Goal: Task Accomplishment & Management: Manage account settings

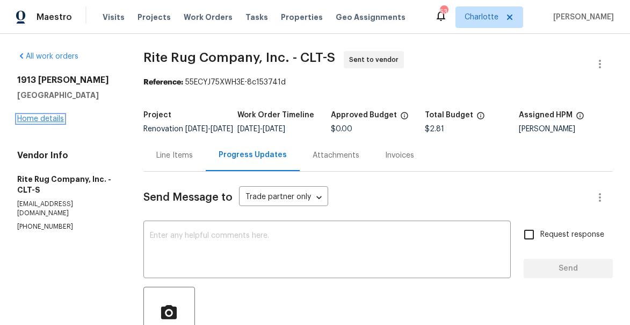
click at [48, 116] on link "Home details" at bounding box center [40, 119] width 47 height 8
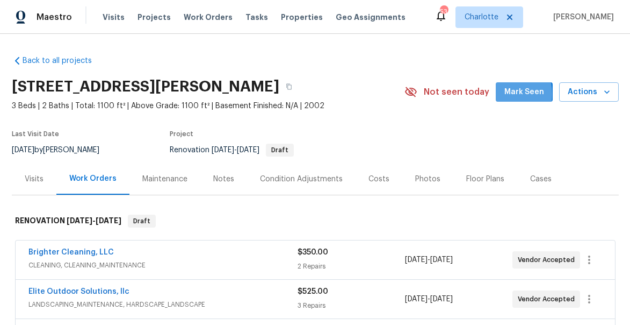
click at [501, 94] on button "Mark Seen" at bounding box center [524, 92] width 57 height 20
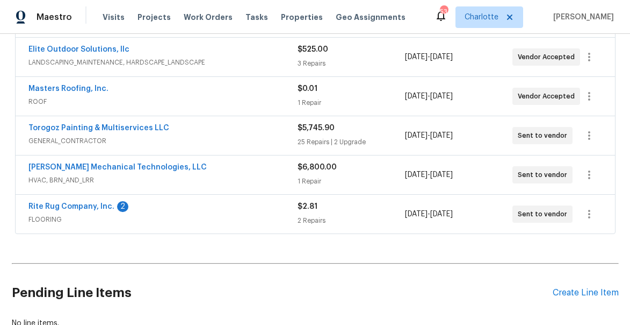
scroll to position [241, 0]
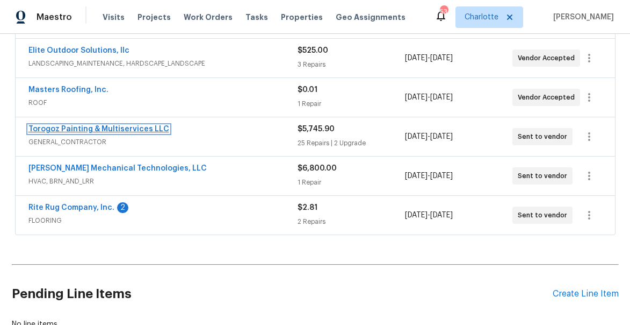
click at [83, 128] on link "Torogoz Painting & Multiservices LLC" at bounding box center [98, 129] width 141 height 8
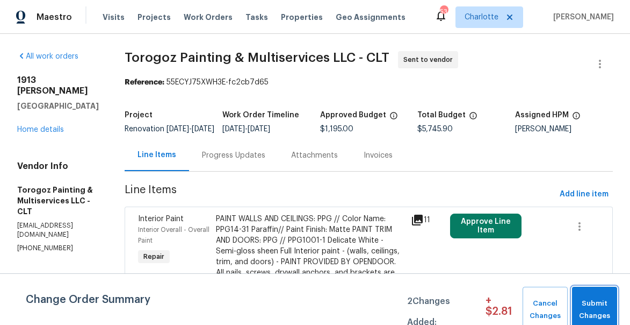
click at [605, 303] on span "Submit Changes" at bounding box center [595, 309] width 34 height 25
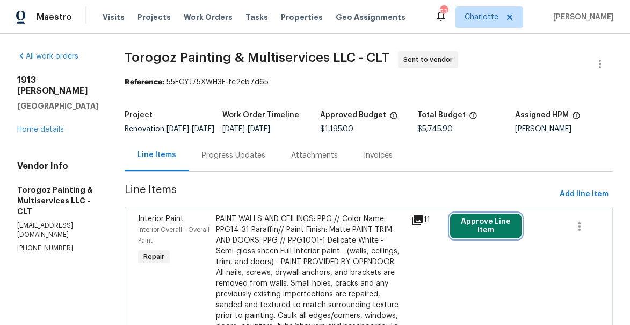
click at [491, 230] on button "Approve Line Item" at bounding box center [485, 225] width 71 height 25
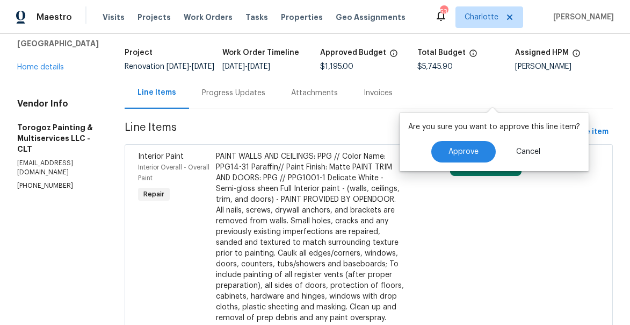
scroll to position [33, 0]
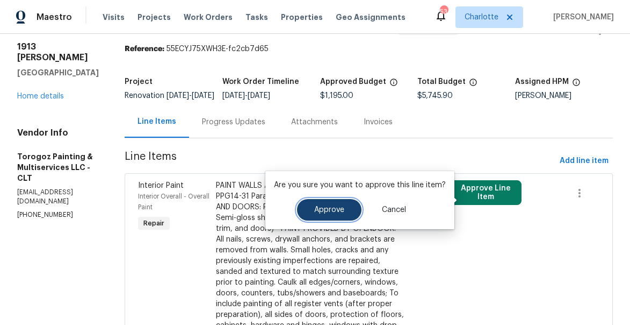
click at [315, 213] on span "Approve" at bounding box center [329, 210] width 30 height 8
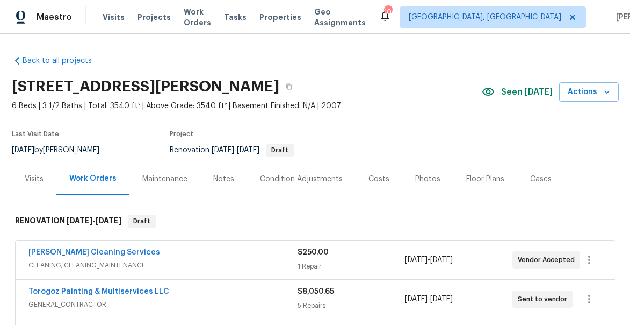
scroll to position [17, 0]
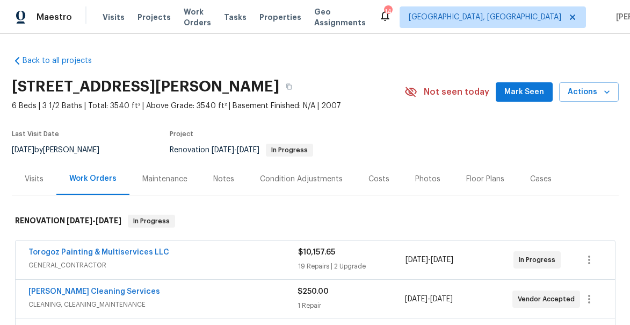
click at [528, 96] on span "Mark Seen" at bounding box center [525, 91] width 40 height 13
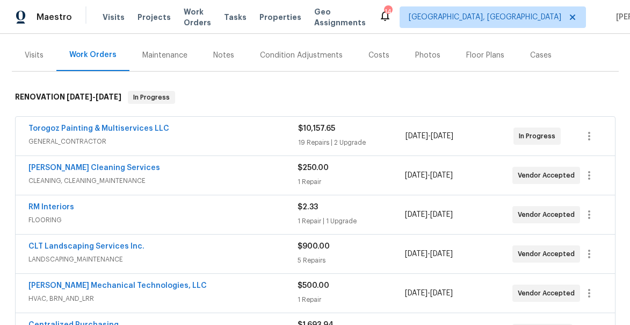
scroll to position [124, 0]
click at [46, 202] on span "RM Interiors" at bounding box center [51, 206] width 46 height 11
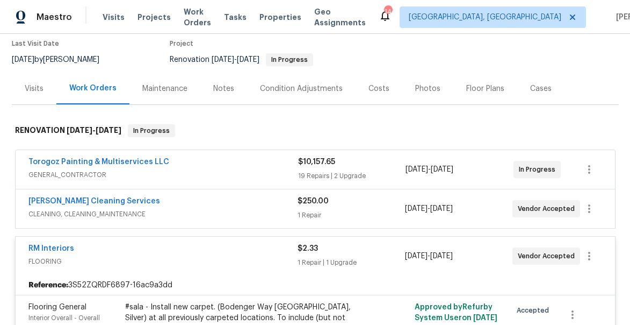
scroll to position [68, 0]
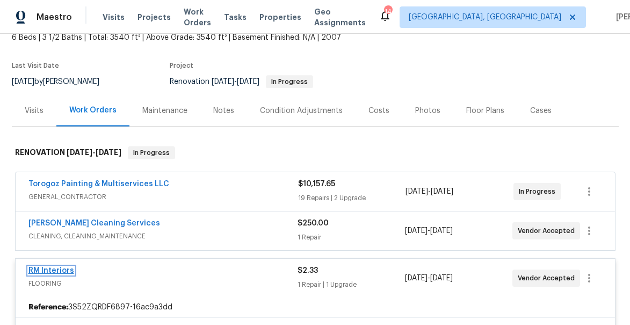
click at [61, 269] on link "RM Interiors" at bounding box center [51, 271] width 46 height 8
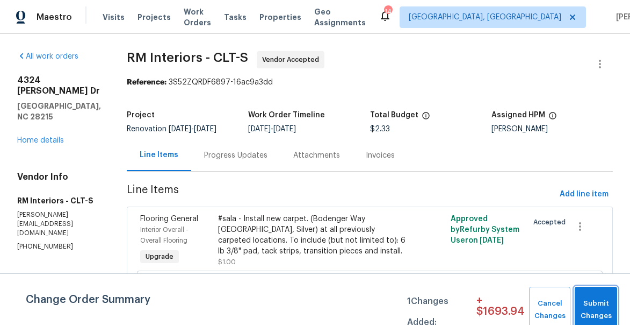
click at [600, 303] on span "Submit Changes" at bounding box center [596, 309] width 32 height 25
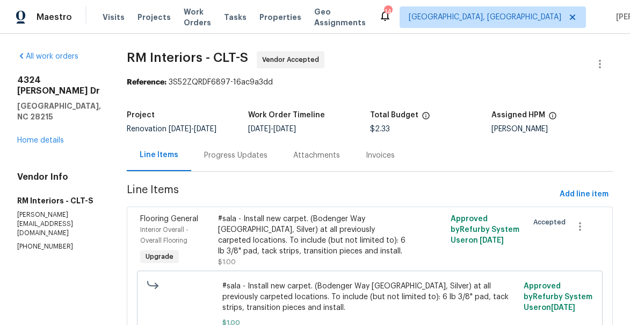
click at [225, 154] on div "Progress Updates" at bounding box center [235, 155] width 63 height 11
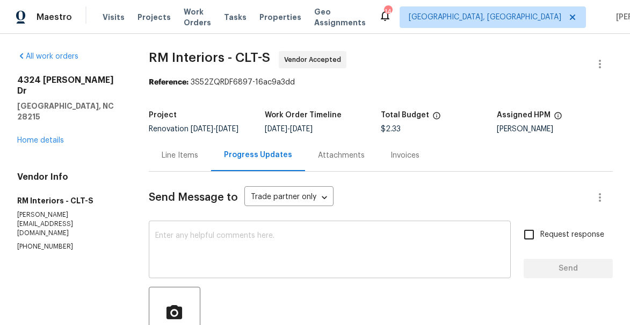
click at [281, 259] on textarea at bounding box center [329, 251] width 349 height 38
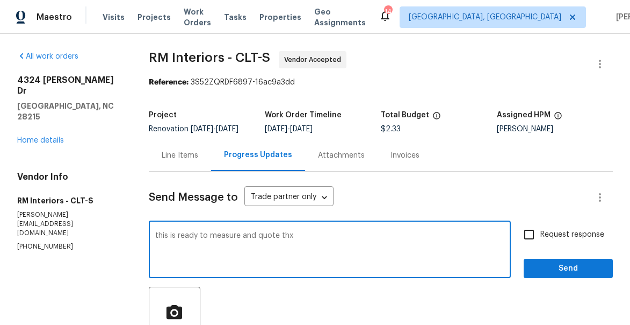
type textarea "this is ready to measure and quote thx"
click at [550, 275] on span "Send" at bounding box center [569, 268] width 72 height 13
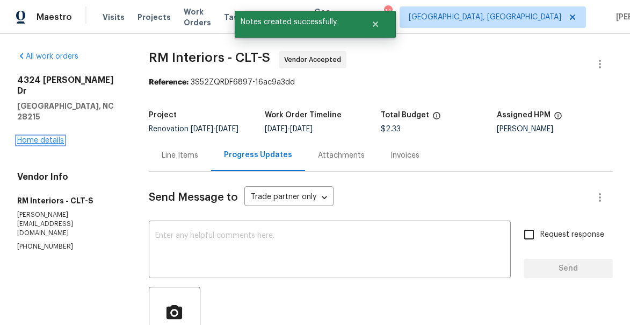
click at [38, 137] on link "Home details" at bounding box center [40, 141] width 47 height 8
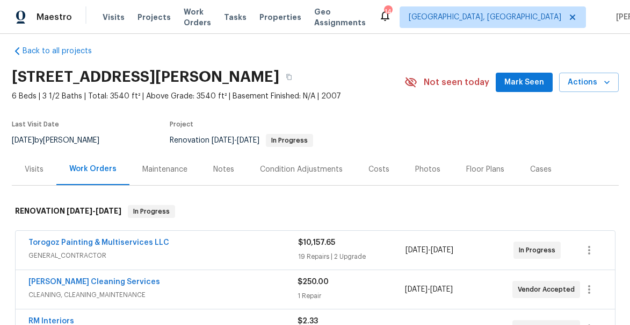
scroll to position [21, 0]
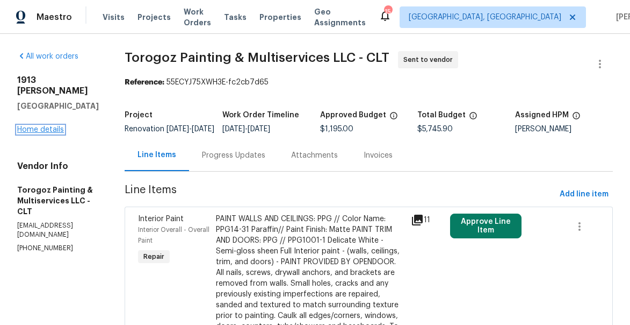
click at [41, 126] on link "Home details" at bounding box center [40, 130] width 47 height 8
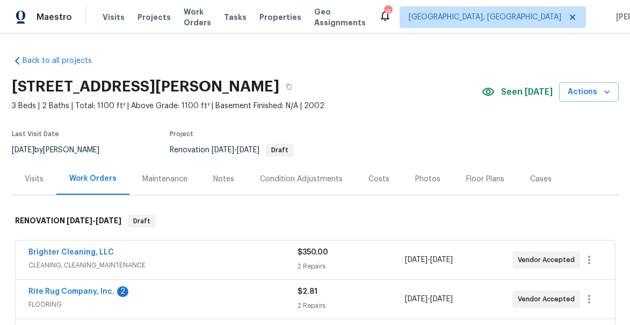
scroll to position [56, 0]
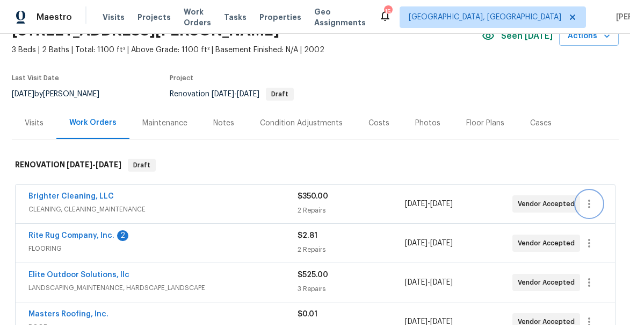
click at [592, 201] on icon "button" at bounding box center [589, 203] width 13 height 13
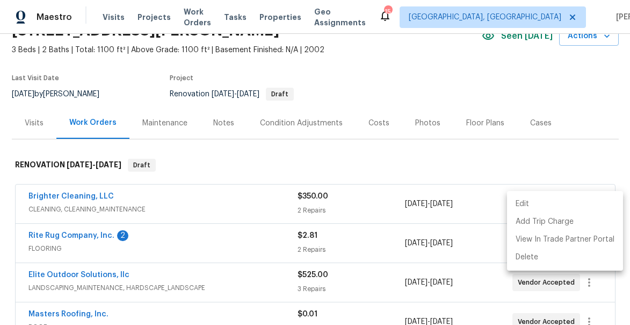
click at [528, 202] on li "Edit" at bounding box center [565, 204] width 116 height 18
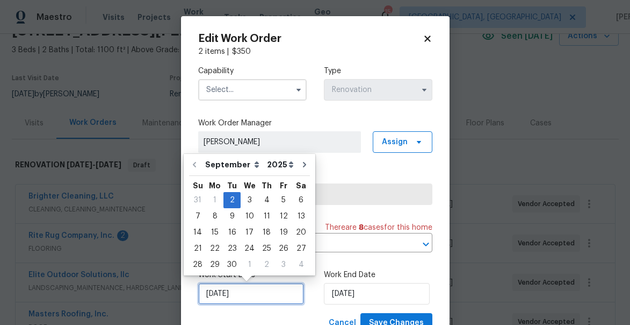
click at [215, 294] on input "9/2/2025" at bounding box center [251, 293] width 106 height 21
click at [264, 200] on div "4" at bounding box center [267, 199] width 17 height 15
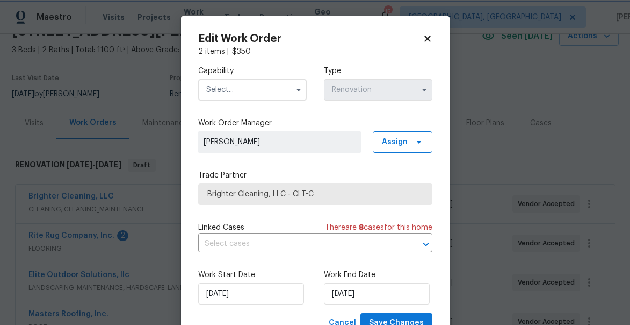
scroll to position [41, 0]
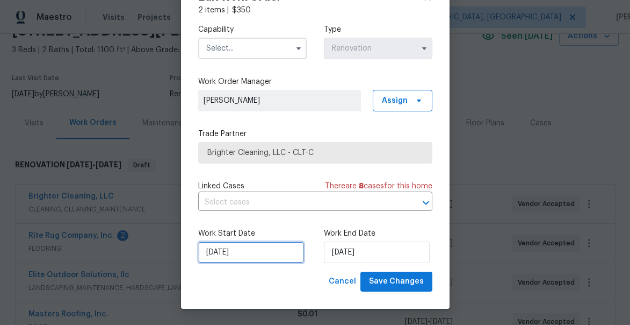
click at [217, 253] on input "[DATE]" at bounding box center [251, 251] width 106 height 21
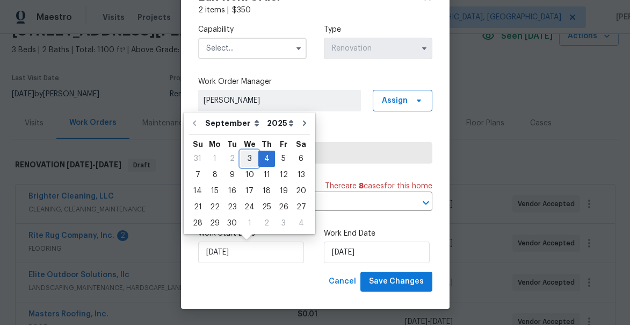
click at [245, 154] on div "3" at bounding box center [250, 158] width 18 height 15
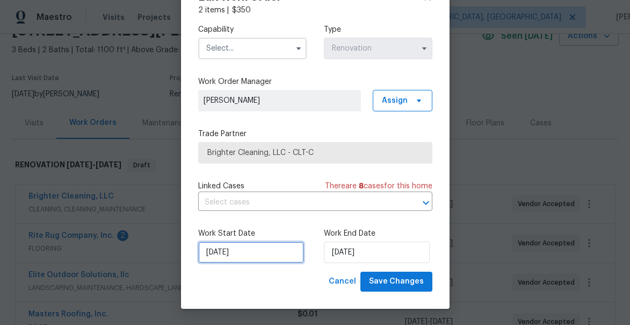
click at [217, 252] on input "[DATE]" at bounding box center [251, 251] width 106 height 21
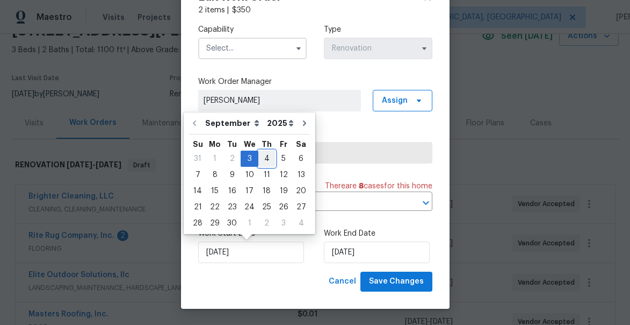
click at [267, 158] on div "4" at bounding box center [267, 158] width 17 height 15
type input "9/4/2025"
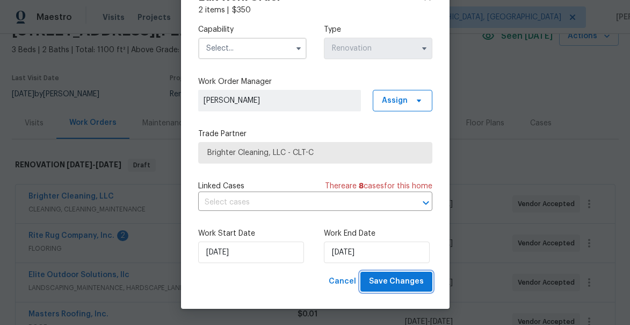
click at [389, 278] on span "Save Changes" at bounding box center [396, 281] width 55 height 13
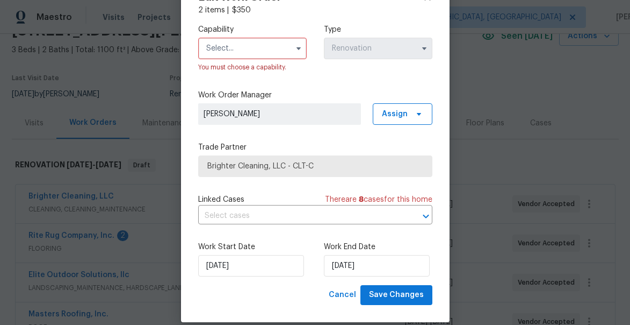
click at [263, 48] on input "text" at bounding box center [252, 48] width 109 height 21
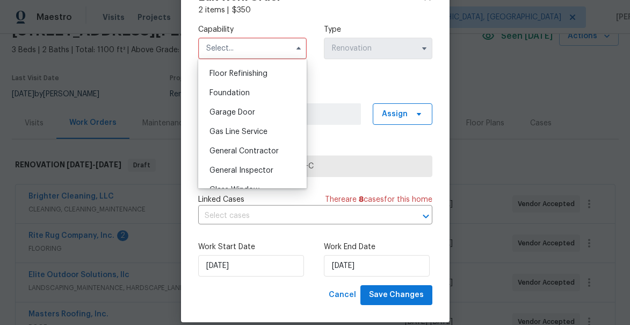
scroll to position [436, 0]
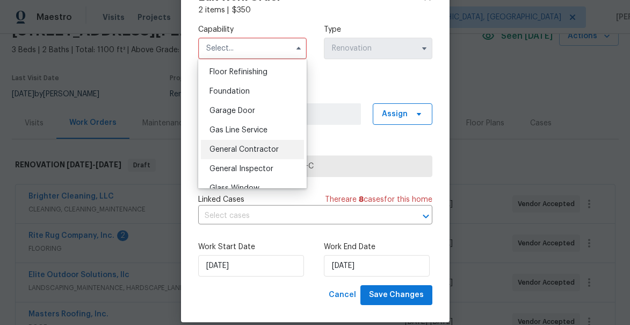
click at [248, 146] on span "General Contractor" at bounding box center [244, 150] width 69 height 8
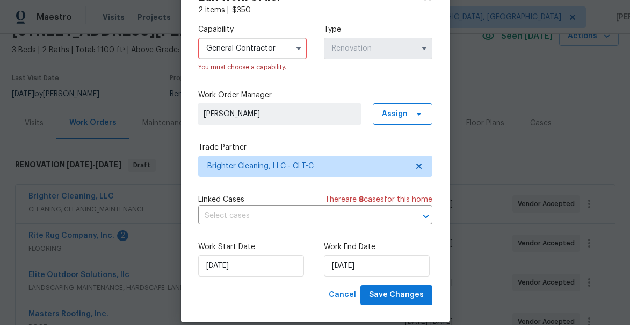
click at [240, 50] on input "General Contractor" at bounding box center [252, 48] width 109 height 21
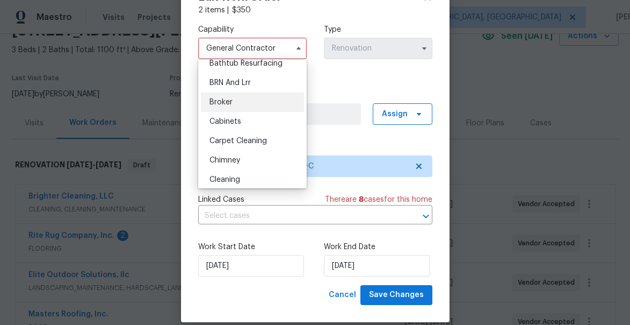
scroll to position [63, 0]
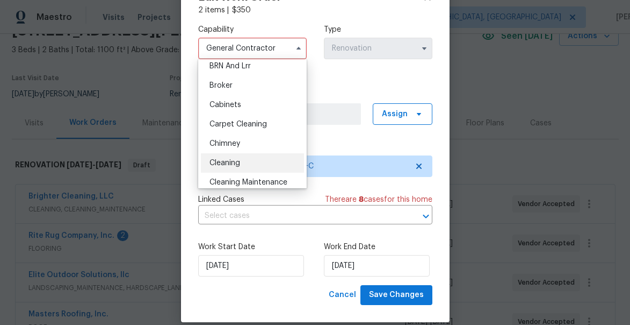
click at [226, 166] on span "Cleaning" at bounding box center [225, 163] width 31 height 8
type input "Cleaning"
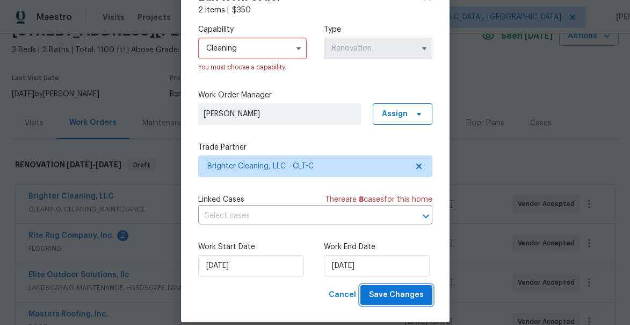
click at [393, 295] on span "Save Changes" at bounding box center [396, 294] width 55 height 13
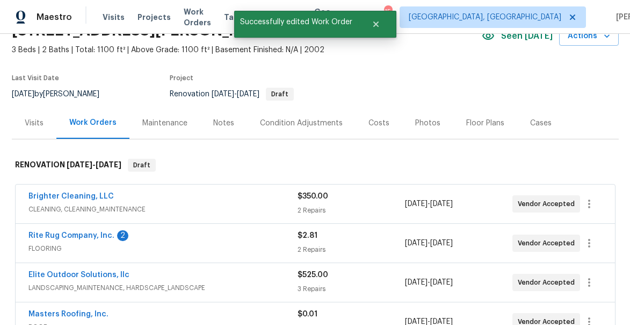
scroll to position [90, 0]
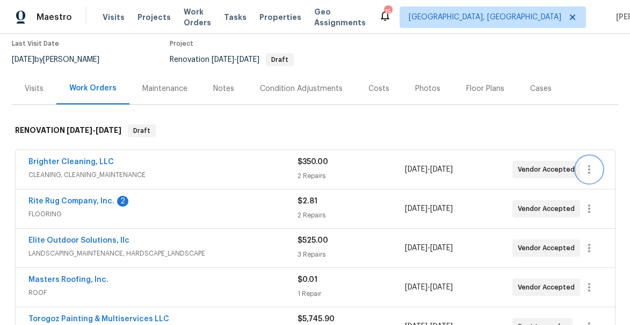
click at [590, 167] on icon "button" at bounding box center [589, 169] width 13 height 13
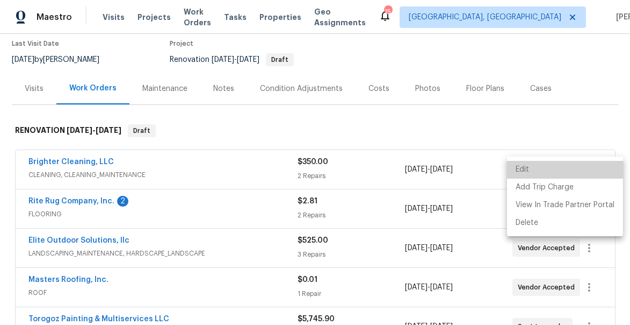
click at [590, 167] on li "Edit" at bounding box center [565, 170] width 116 height 18
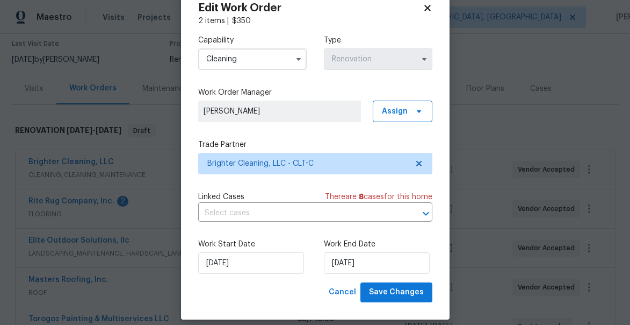
scroll to position [41, 0]
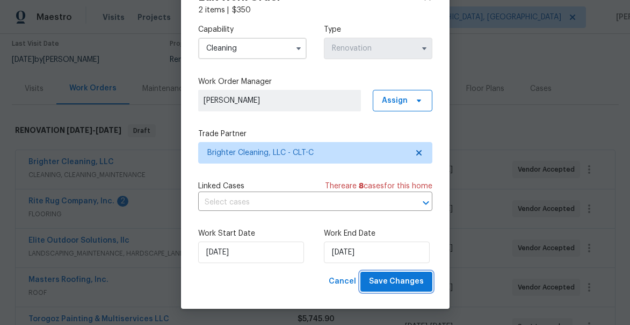
click at [401, 285] on span "Save Changes" at bounding box center [396, 281] width 55 height 13
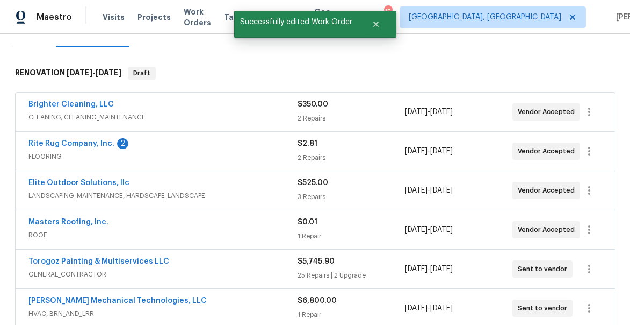
scroll to position [181, 0]
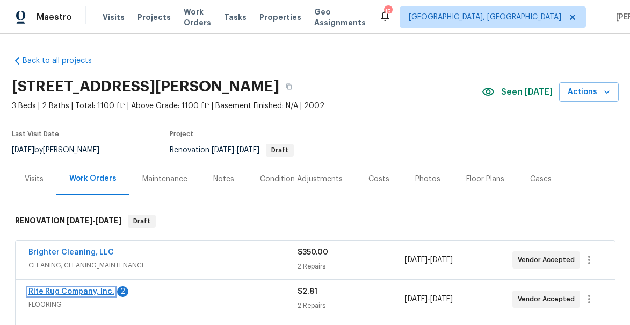
click at [64, 291] on link "Rite Rug Company, Inc." at bounding box center [71, 292] width 86 height 8
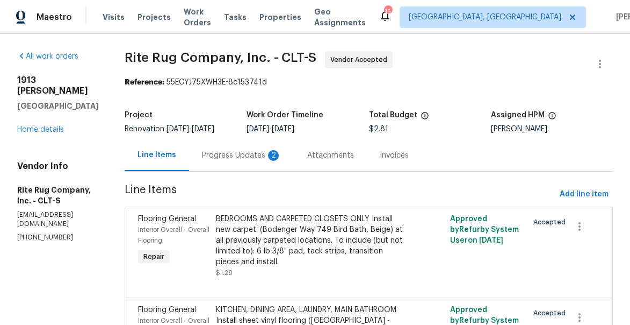
click at [238, 161] on div "Progress Updates 2" at bounding box center [242, 155] width 80 height 11
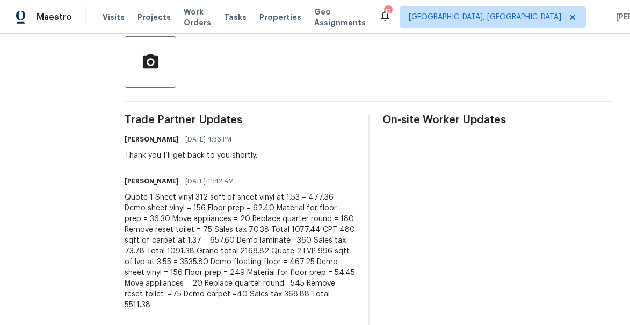
scroll to position [304, 0]
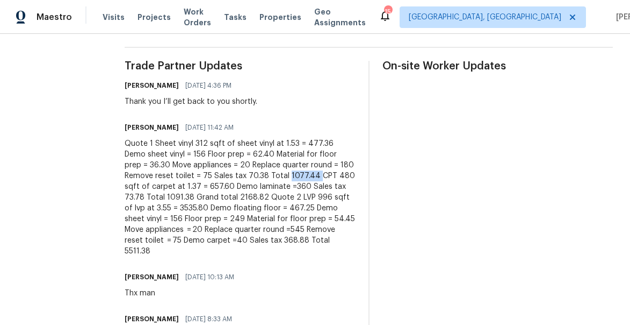
drag, startPoint x: 317, startPoint y: 183, endPoint x: 345, endPoint y: 183, distance: 27.4
click at [345, 183] on div "Quote 1 Sheet vinyl 312 sqft of sheet vinyl at 1.53 = 477.36 Demo sheet vinyl =…" at bounding box center [240, 197] width 231 height 118
copy div "1077.44"
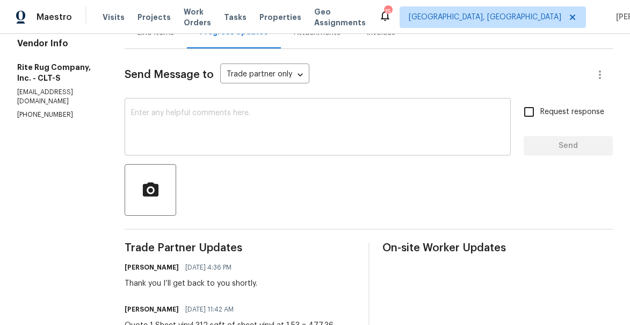
scroll to position [87, 0]
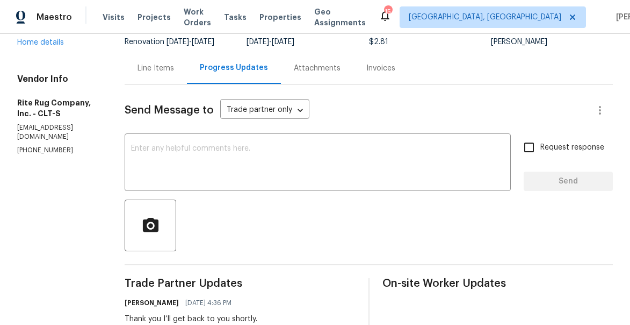
click at [173, 74] on div "Line Items" at bounding box center [156, 68] width 37 height 11
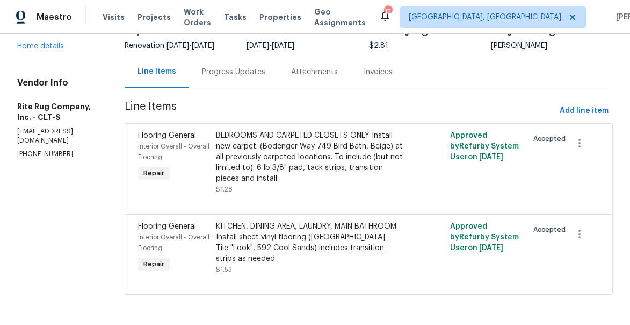
click at [285, 236] on div "KITCHEN, DINING AREA, LAUNDRY, MAIN BATHROOM Install sheet vinyl flooring ([GEO…" at bounding box center [310, 242] width 189 height 43
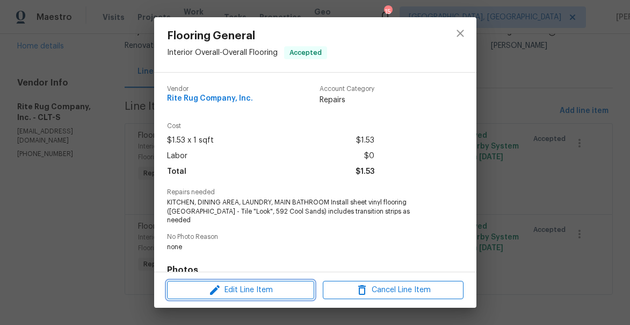
click at [252, 290] on span "Edit Line Item" at bounding box center [240, 289] width 141 height 13
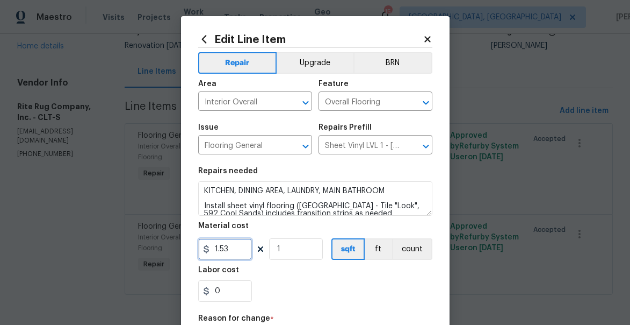
click at [225, 250] on input "1.53" at bounding box center [225, 248] width 54 height 21
paste input "077.44"
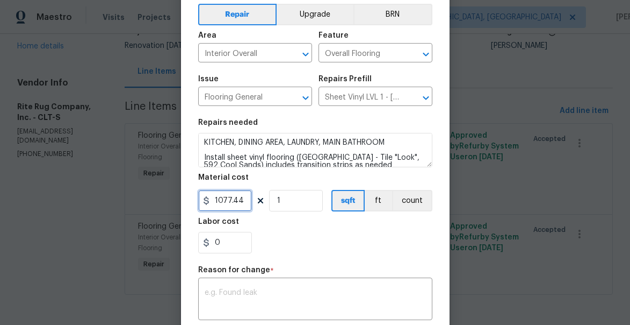
scroll to position [54, 0]
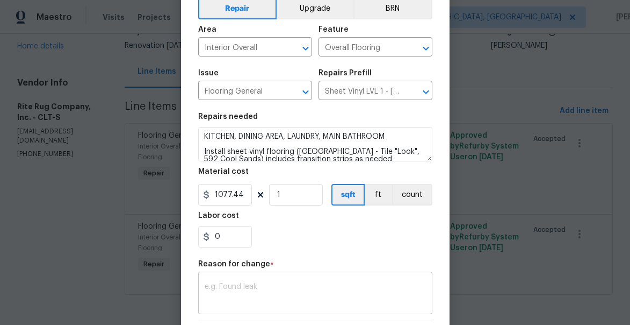
type input "1077.44"
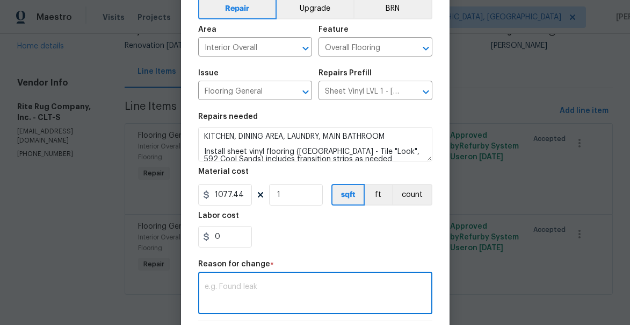
click at [268, 287] on textarea at bounding box center [315, 294] width 221 height 23
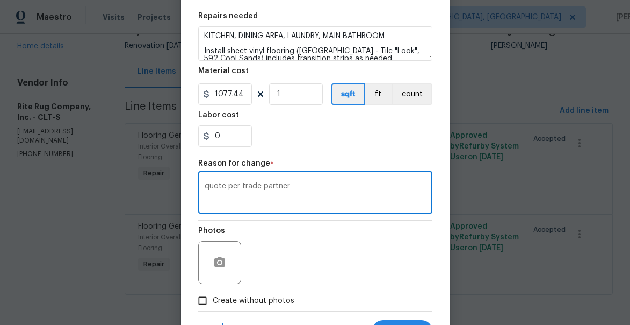
scroll to position [205, 0]
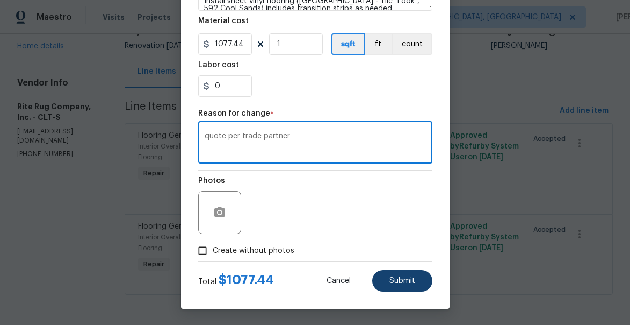
type textarea "quote per trade partner"
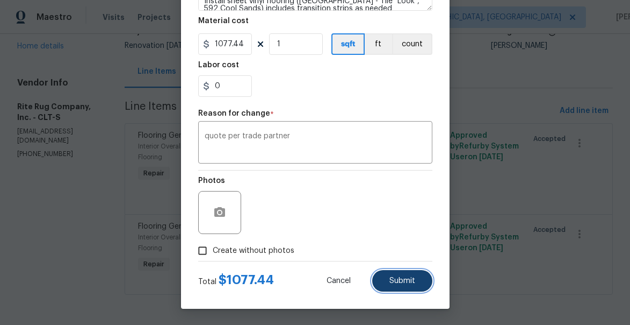
click at [396, 283] on span "Submit" at bounding box center [403, 281] width 26 height 8
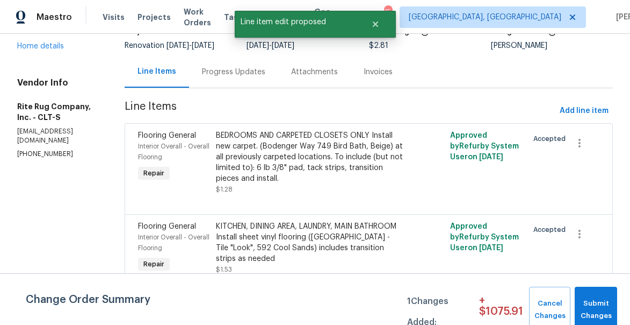
scroll to position [0, 0]
click at [248, 77] on div "Progress Updates" at bounding box center [233, 72] width 63 height 11
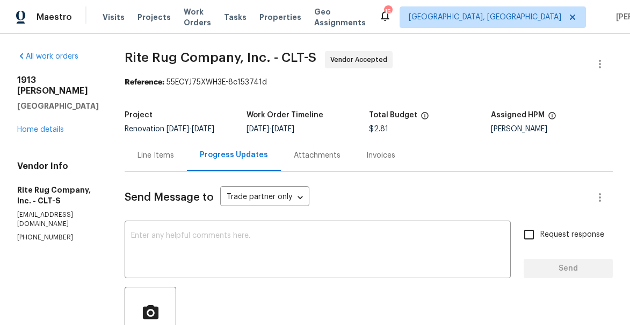
click at [164, 158] on div "Line Items" at bounding box center [156, 155] width 37 height 11
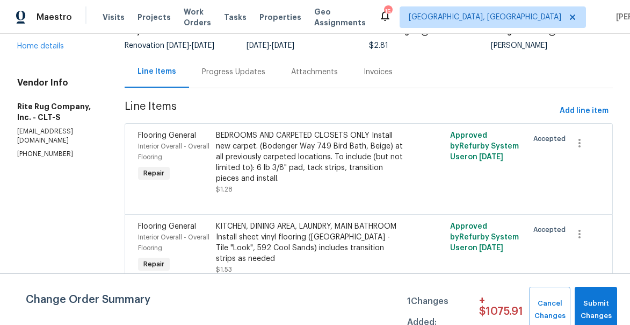
scroll to position [91, 0]
click at [262, 71] on div "Progress Updates" at bounding box center [233, 72] width 63 height 11
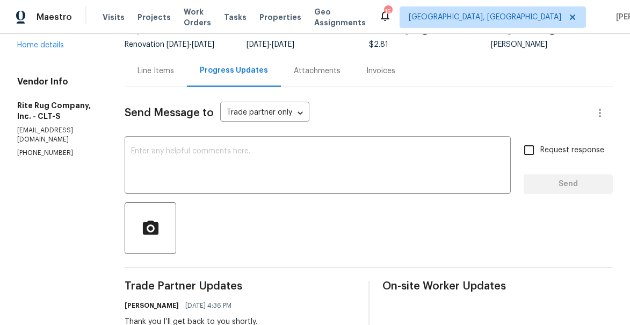
scroll to position [91, 0]
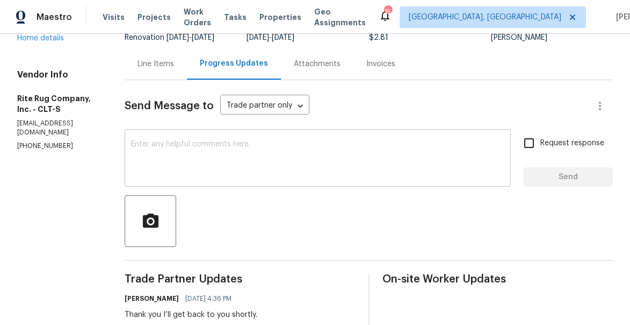
click at [271, 186] on div "x ​" at bounding box center [318, 159] width 386 height 55
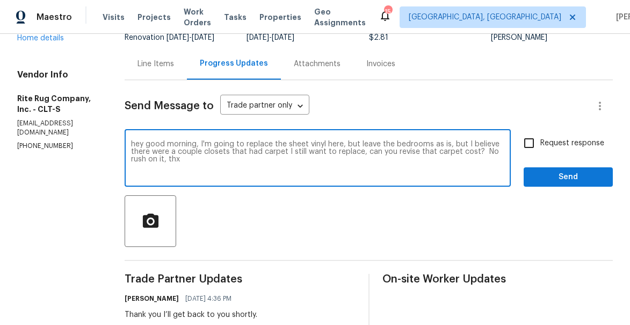
type textarea "hey good morning, I'm going to replace the sheet vinyl here, but leave the bedr…"
click at [533, 154] on input "Request response" at bounding box center [529, 143] width 23 height 23
checkbox input "true"
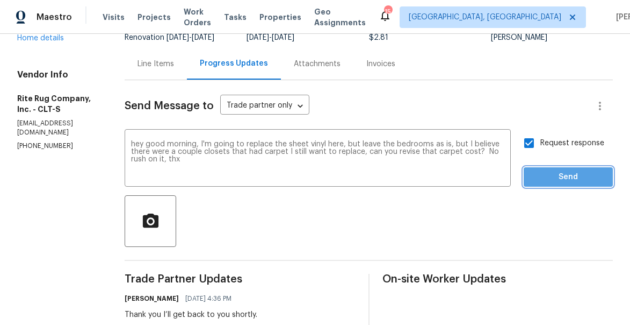
click at [549, 184] on span "Send" at bounding box center [569, 176] width 72 height 13
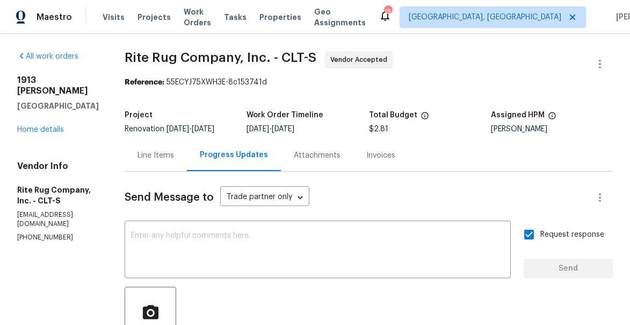
scroll to position [39, 0]
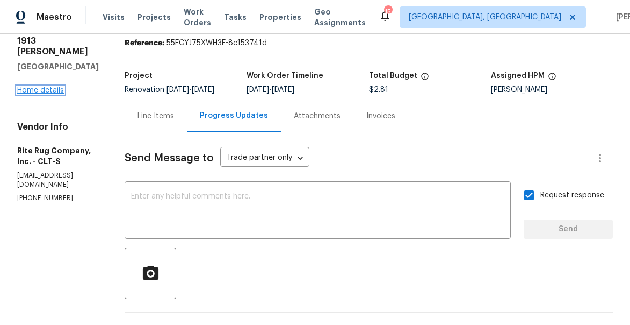
click at [50, 87] on link "Home details" at bounding box center [40, 91] width 47 height 8
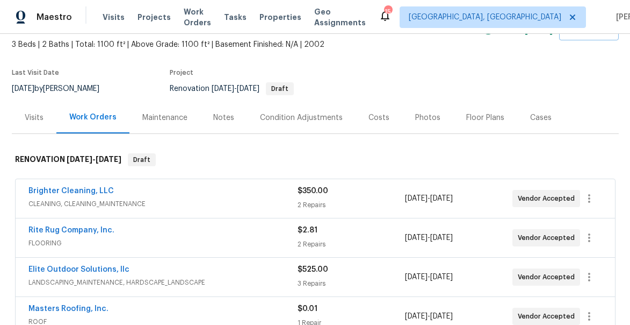
click at [217, 122] on div "Notes" at bounding box center [223, 117] width 21 height 11
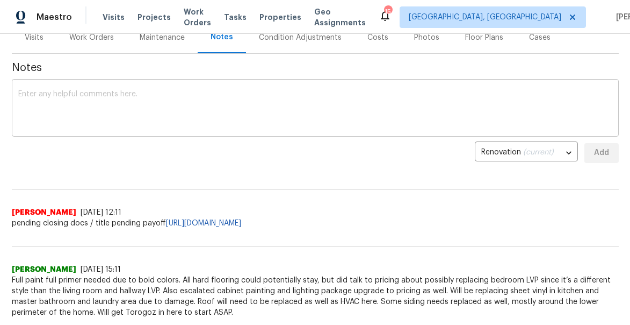
scroll to position [128, 0]
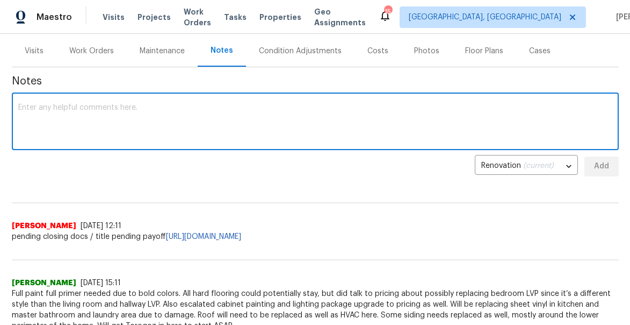
click at [164, 124] on textarea at bounding box center [315, 123] width 594 height 38
click at [34, 107] on textarea "awating confirmation of closing" at bounding box center [315, 123] width 594 height 38
click at [153, 105] on textarea "awaiting confirmation of closing" at bounding box center [315, 123] width 594 height 38
type textarea "awaiting confirmation of closing before we start"
click at [605, 169] on span "Add" at bounding box center [601, 166] width 17 height 13
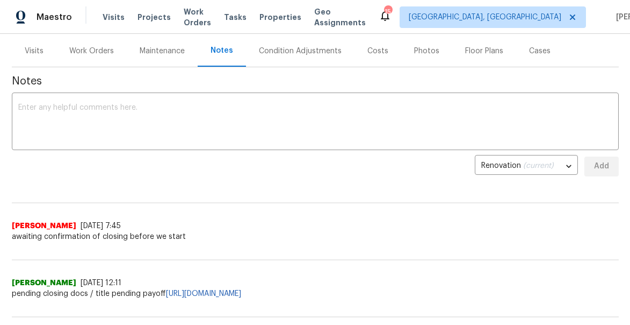
click at [94, 50] on div "Work Orders" at bounding box center [91, 51] width 45 height 11
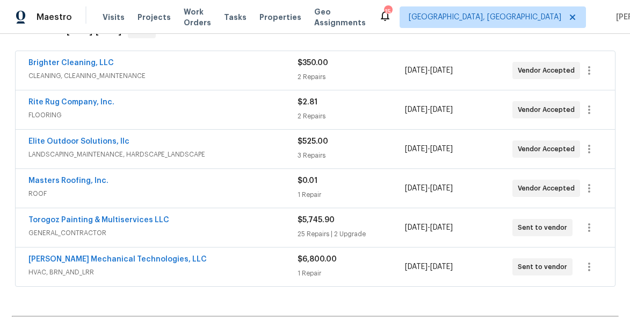
scroll to position [193, 0]
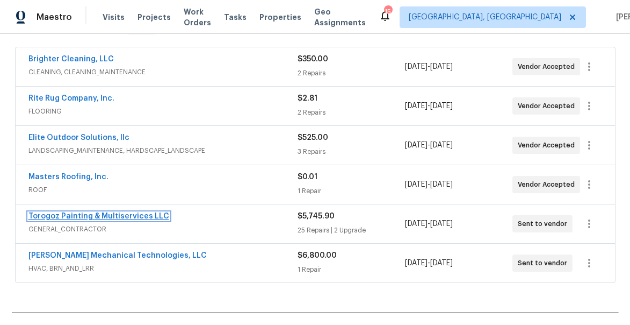
click at [97, 214] on link "Torogoz Painting & Multiservices LLC" at bounding box center [98, 216] width 141 height 8
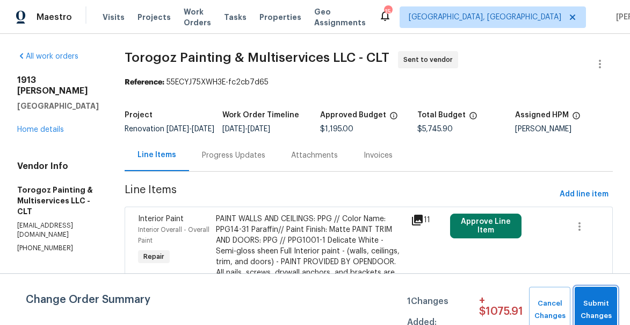
click at [593, 304] on span "Submit Changes" at bounding box center [596, 309] width 32 height 25
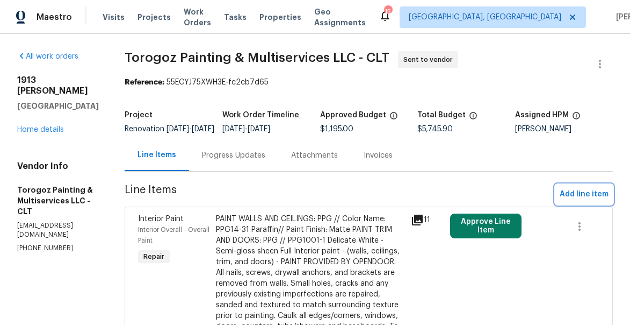
click at [585, 199] on span "Add line item" at bounding box center [584, 194] width 49 height 13
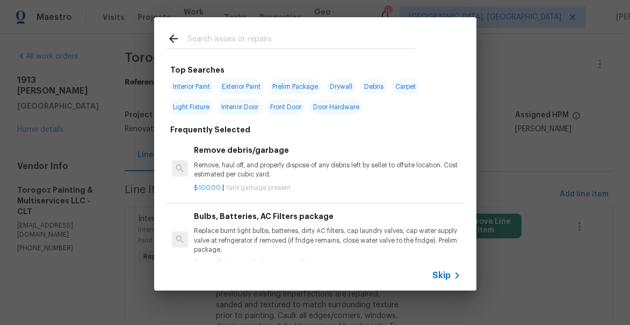
click at [221, 39] on input "text" at bounding box center [302, 40] width 228 height 16
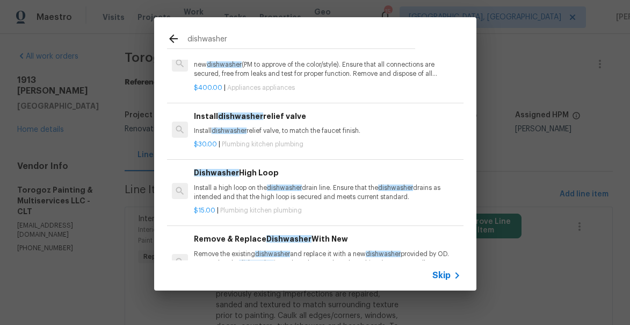
scroll to position [64, 0]
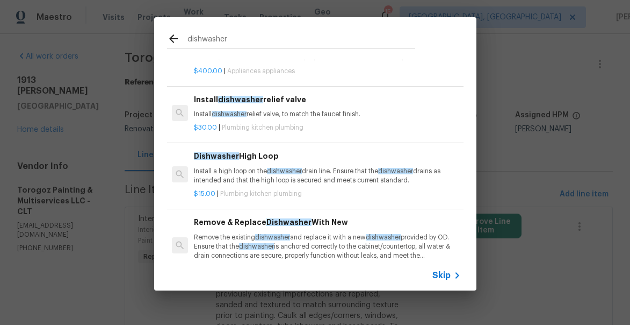
type input "dishwasher"
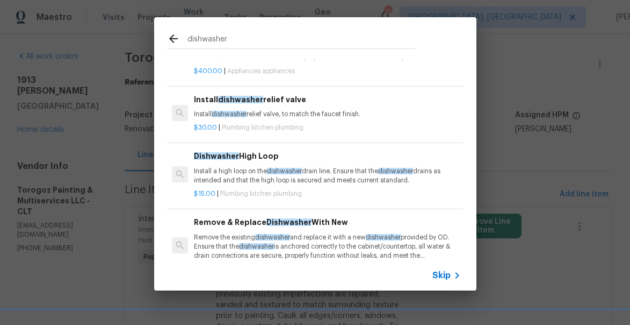
click at [325, 234] on p "Remove the existing dishwasher and replace it with a new dishwasher provided by…" at bounding box center [327, 246] width 267 height 27
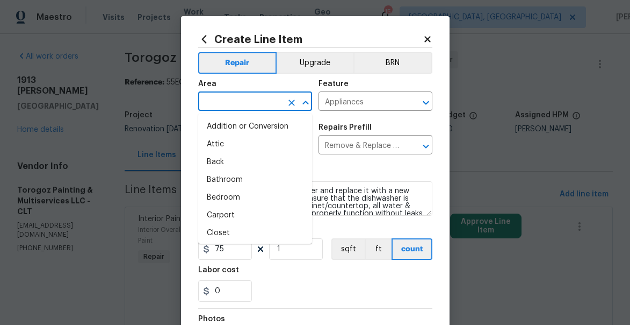
drag, startPoint x: 241, startPoint y: 102, endPoint x: 248, endPoint y: 87, distance: 16.8
click at [241, 102] on input "text" at bounding box center [240, 102] width 84 height 17
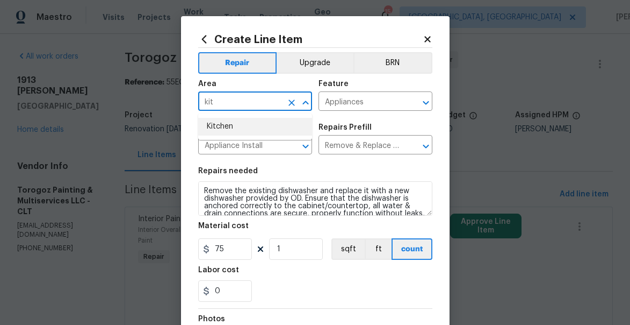
click at [227, 121] on li "Kitchen" at bounding box center [255, 127] width 114 height 18
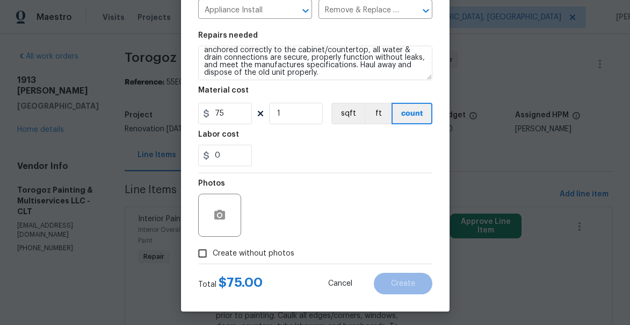
scroll to position [139, 0]
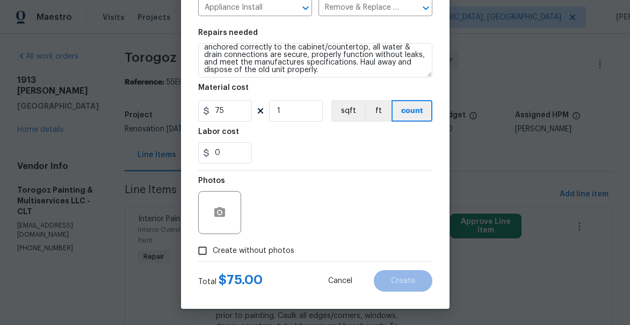
type input "Kitchen"
click at [229, 252] on span "Create without photos" at bounding box center [254, 250] width 82 height 11
click at [213, 252] on input "Create without photos" at bounding box center [202, 250] width 20 height 20
checkbox input "true"
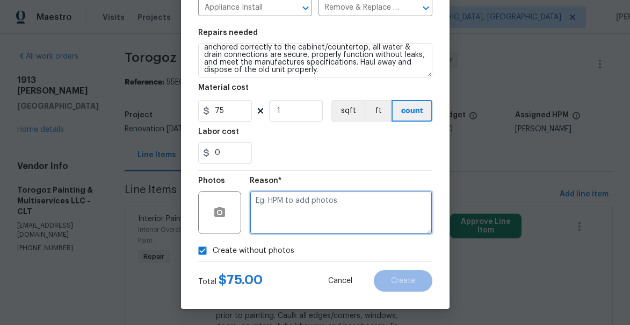
click at [281, 204] on textarea at bounding box center [341, 212] width 183 height 43
type textarea "will add"
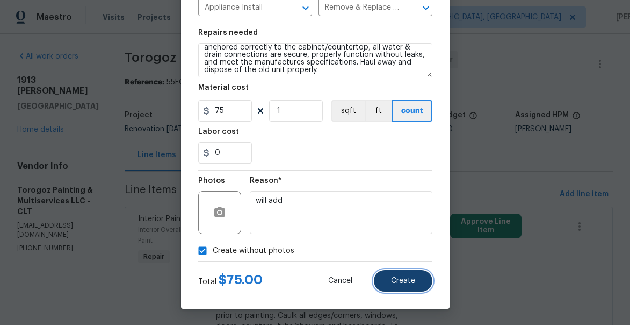
click at [402, 282] on span "Create" at bounding box center [403, 281] width 24 height 8
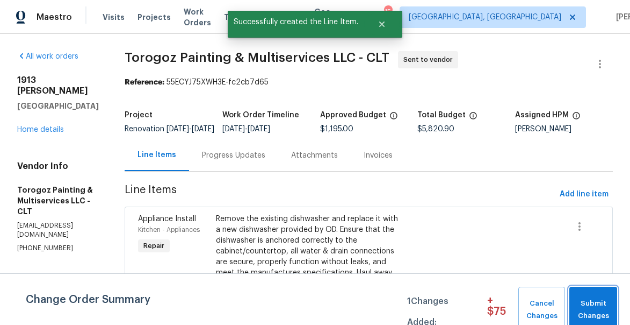
click at [601, 306] on span "Submit Changes" at bounding box center [593, 309] width 37 height 25
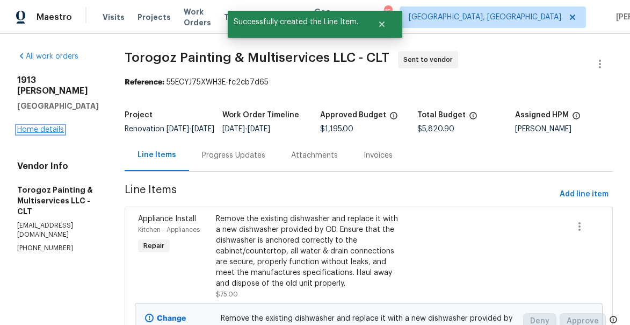
click at [47, 126] on link "Home details" at bounding box center [40, 130] width 47 height 8
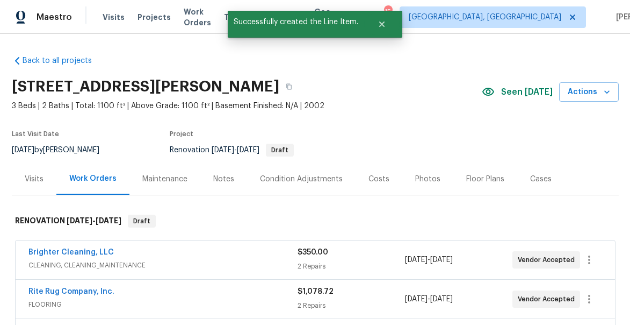
click at [225, 178] on div "Notes" at bounding box center [223, 179] width 21 height 11
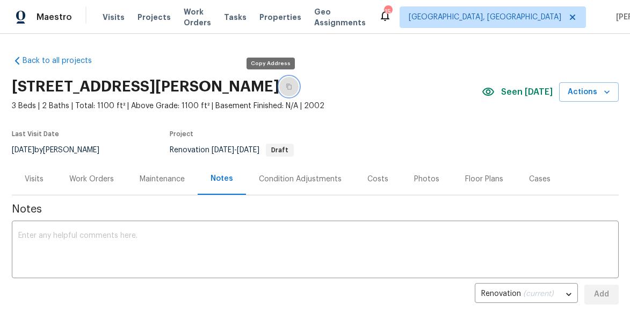
click at [279, 90] on button "button" at bounding box center [288, 86] width 19 height 19
click at [82, 179] on div "Work Orders" at bounding box center [91, 179] width 45 height 11
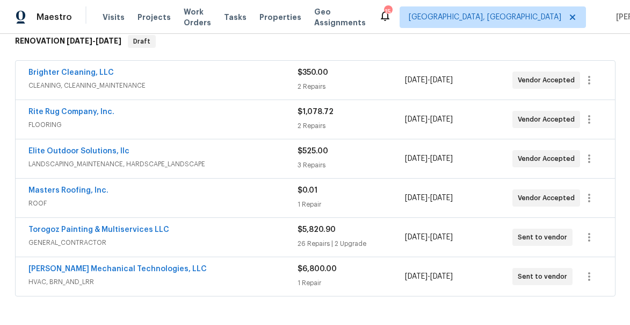
scroll to position [185, 0]
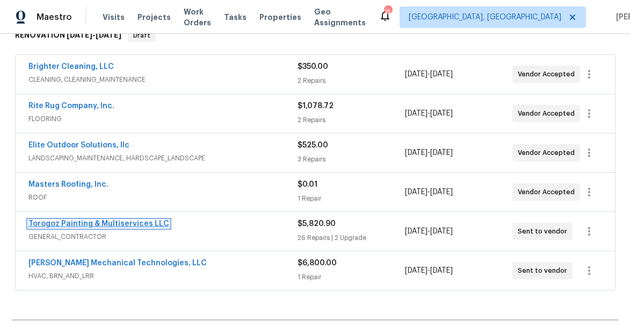
click at [99, 224] on link "Torogoz Painting & Multiservices LLC" at bounding box center [98, 224] width 141 height 8
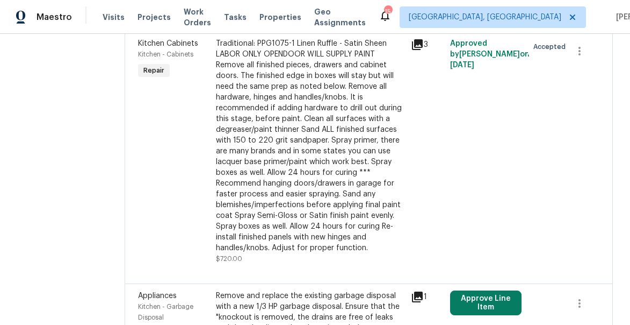
scroll to position [391, 0]
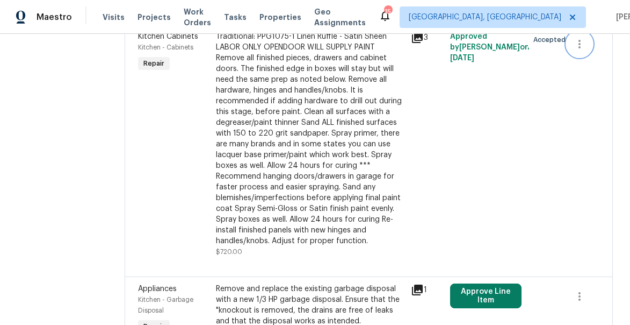
click at [581, 48] on icon "button" at bounding box center [580, 44] width 2 height 9
click at [511, 139] on div at bounding box center [315, 162] width 630 height 325
click at [265, 91] on div "Traditional: PPG1075-1 Linen Ruffle - Satin Sheen LABOR ONLY OPENDOOR WILL SUPP…" at bounding box center [310, 138] width 189 height 215
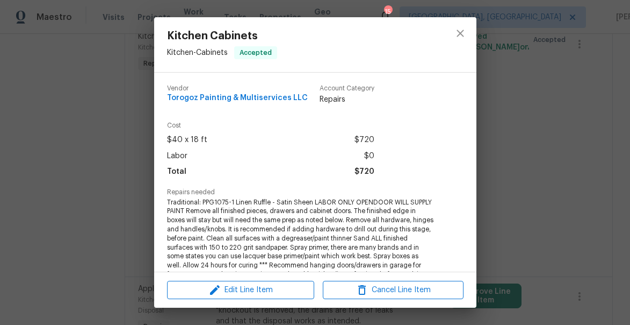
scroll to position [2, 0]
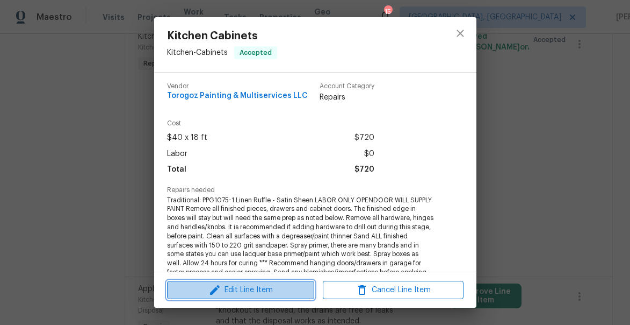
click at [261, 291] on span "Edit Line Item" at bounding box center [240, 289] width 141 height 13
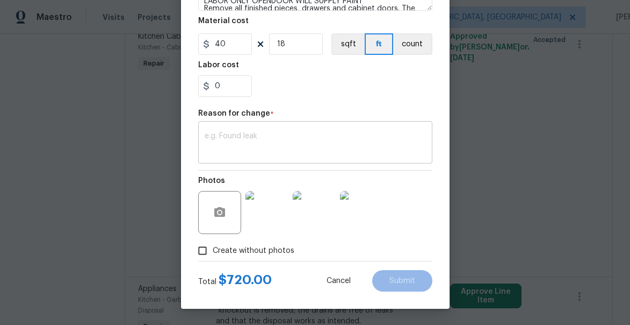
scroll to position [0, 0]
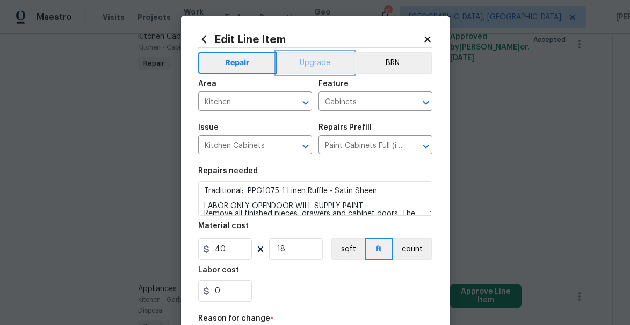
click at [305, 58] on button "Upgrade" at bounding box center [315, 62] width 77 height 21
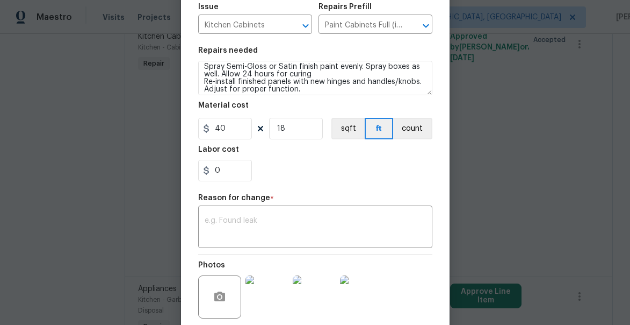
scroll to position [205, 0]
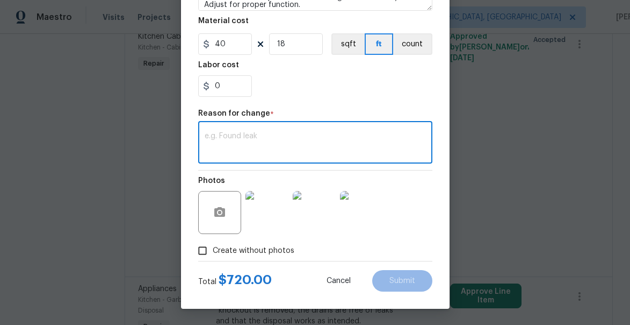
click at [303, 139] on textarea at bounding box center [315, 143] width 221 height 23
type textarea "changed to upgrade"
click at [401, 272] on button "Submit" at bounding box center [402, 280] width 60 height 21
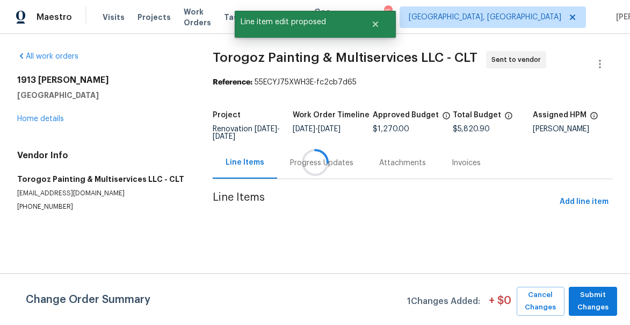
scroll to position [0, 0]
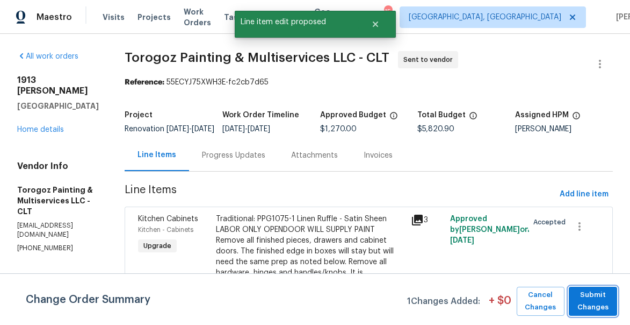
click at [586, 294] on button "Submit Changes" at bounding box center [593, 300] width 48 height 29
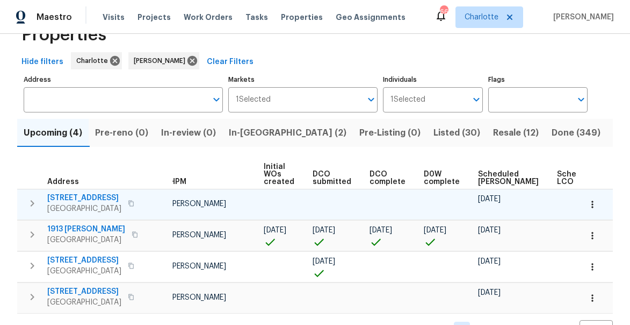
scroll to position [0, 88]
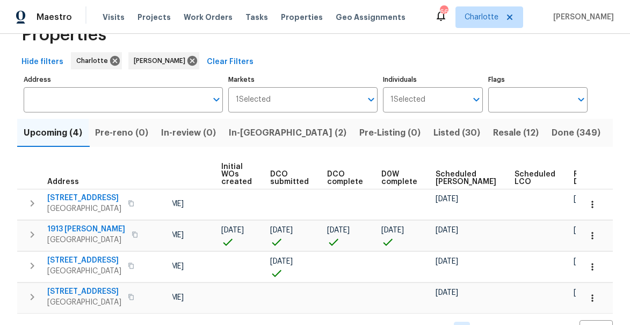
click at [574, 175] on span "Ready Date" at bounding box center [586, 177] width 24 height 15
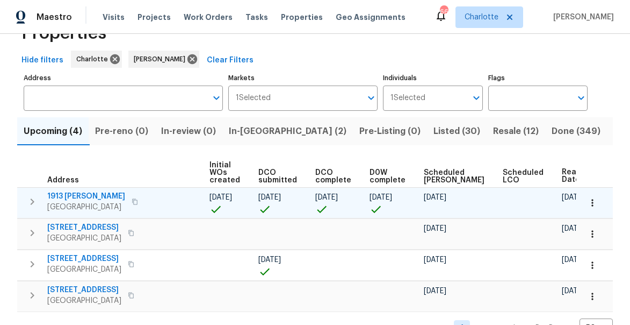
scroll to position [36, 0]
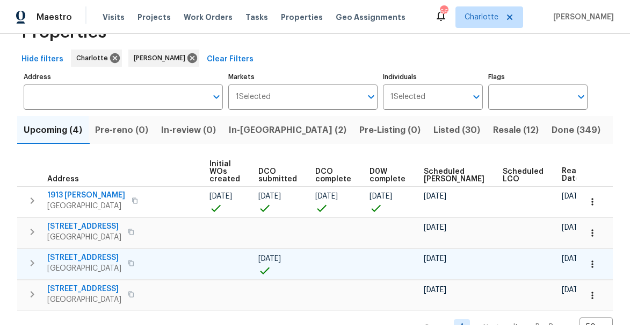
click at [78, 256] on span "[STREET_ADDRESS]" at bounding box center [84, 257] width 74 height 11
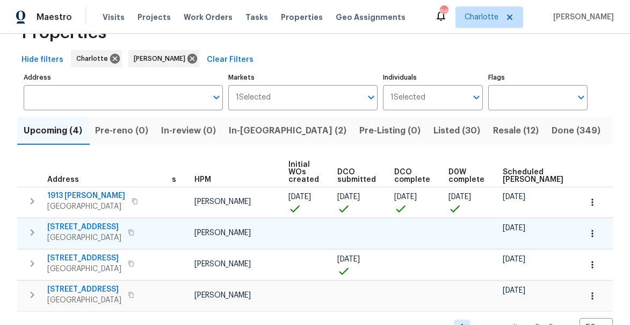
scroll to position [0, 0]
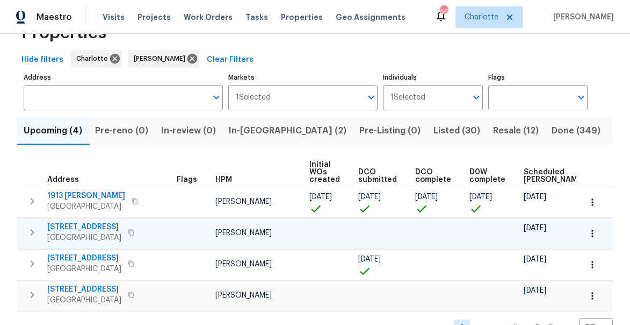
click at [33, 234] on icon "button" at bounding box center [32, 232] width 13 height 13
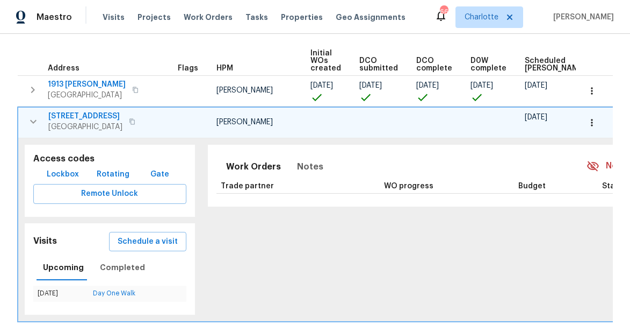
scroll to position [0, 102]
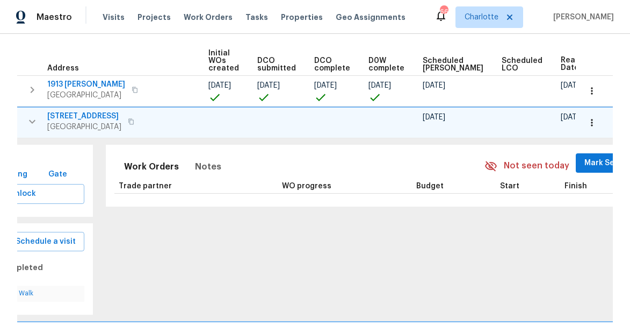
click at [585, 165] on span "Mark Seen" at bounding box center [605, 162] width 40 height 13
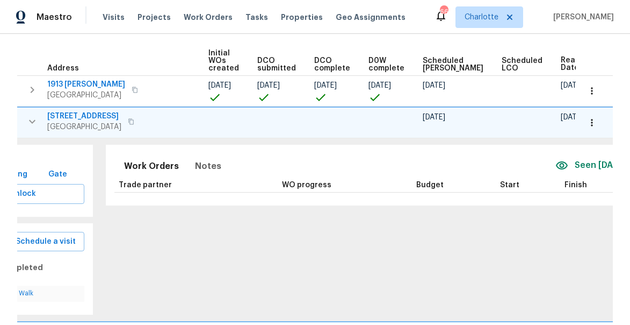
scroll to position [0, 0]
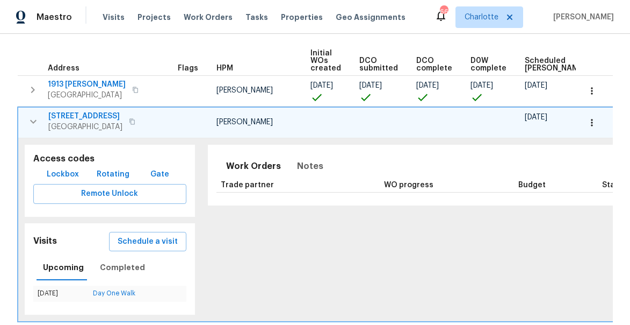
click at [37, 120] on icon "button" at bounding box center [33, 121] width 13 height 13
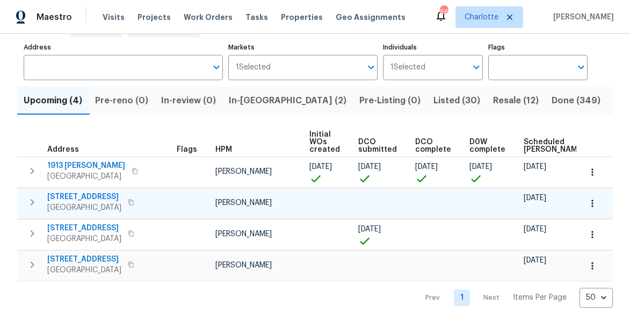
scroll to position [66, 0]
click at [32, 263] on icon "button" at bounding box center [33, 264] width 4 height 6
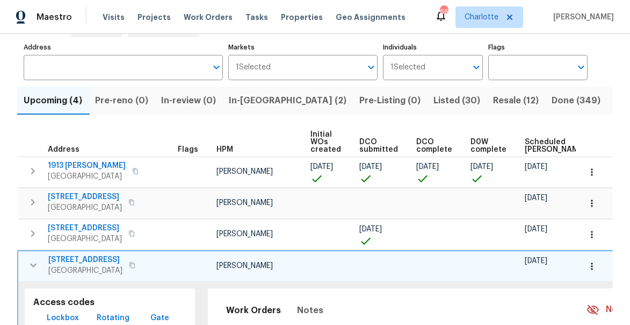
scroll to position [0, 102]
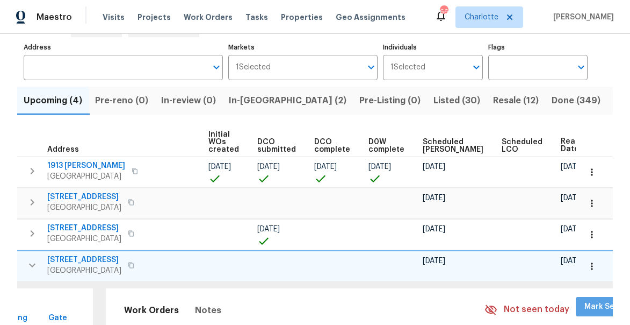
click at [585, 309] on span "Mark Seen" at bounding box center [605, 306] width 40 height 13
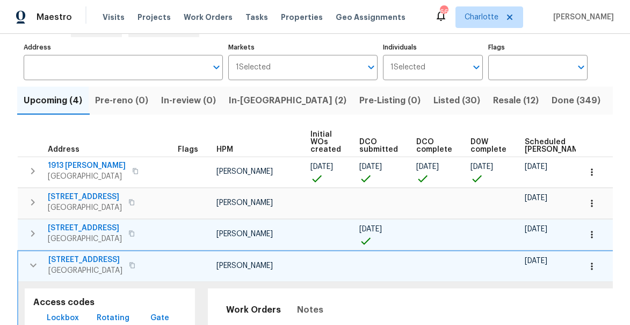
click at [33, 238] on icon "button" at bounding box center [32, 233] width 13 height 13
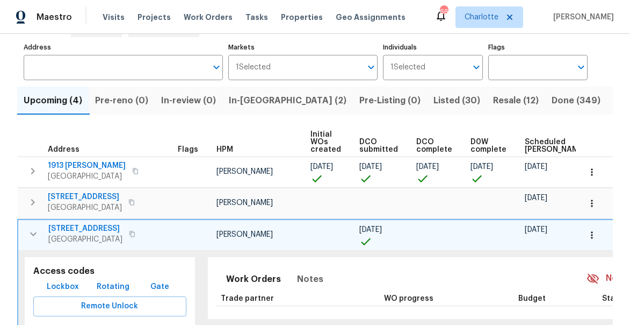
scroll to position [0, 102]
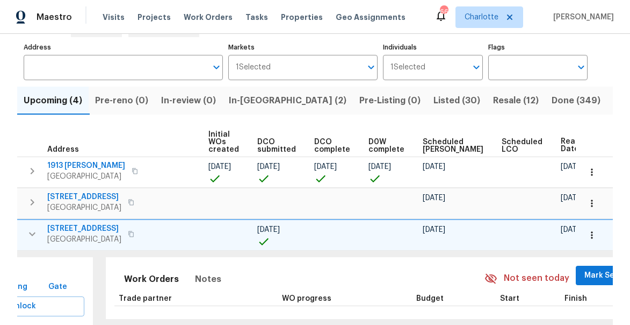
click at [585, 280] on span "Mark Seen" at bounding box center [605, 275] width 40 height 13
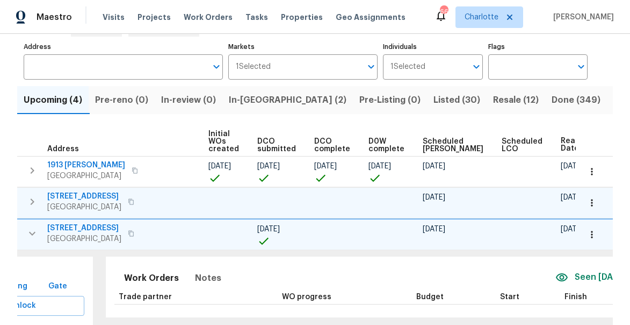
scroll to position [0, 0]
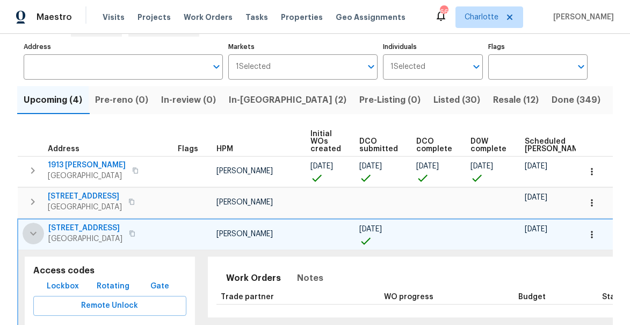
click at [33, 239] on icon "button" at bounding box center [33, 233] width 13 height 13
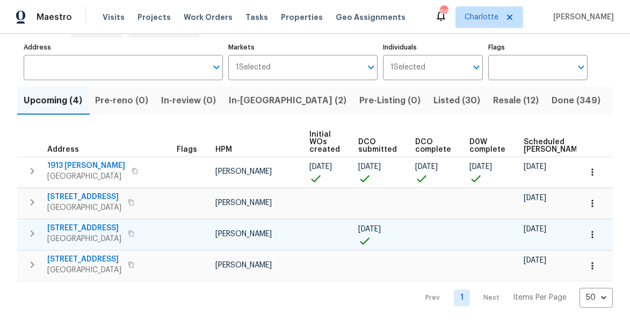
scroll to position [66, 0]
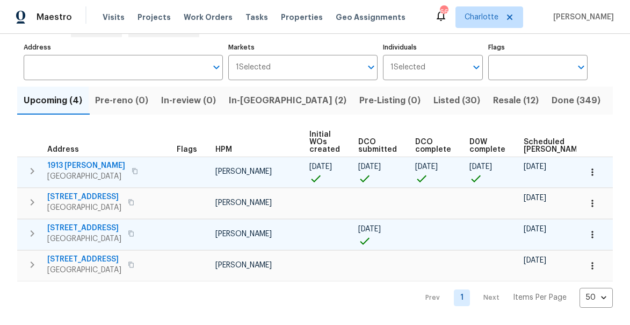
click at [31, 174] on icon "button" at bounding box center [33, 171] width 4 height 6
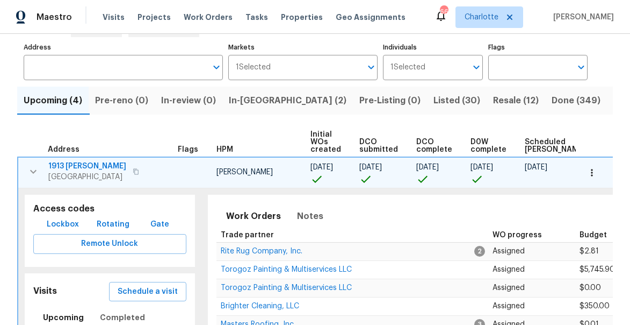
click at [64, 225] on span "Lockbox" at bounding box center [63, 224] width 32 height 13
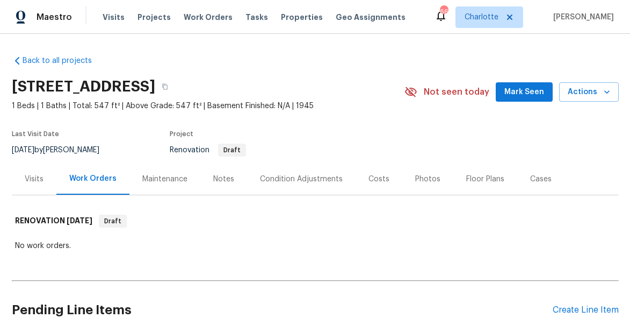
click at [513, 92] on span "Mark Seen" at bounding box center [525, 91] width 40 height 13
click at [225, 175] on div "Notes" at bounding box center [223, 179] width 21 height 11
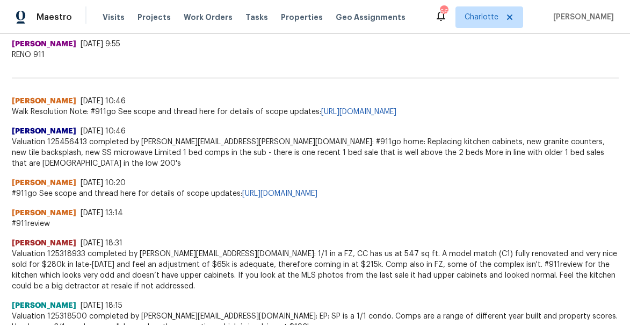
scroll to position [455, 0]
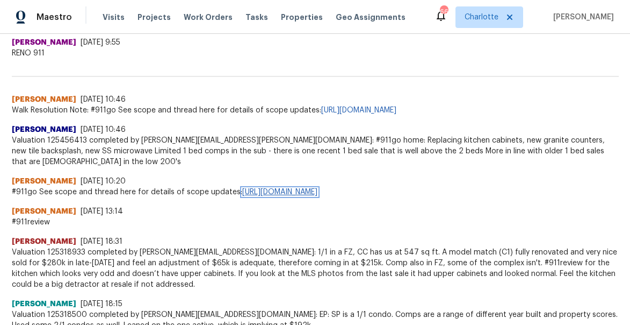
click at [318, 191] on link "https://opendoor.slack.com/archives/C9Q3H5H8E/p1756402000358669" at bounding box center [279, 192] width 75 height 8
click at [511, 193] on span "#911go See scope and thread here for details of scope updates: https://opendoor…" at bounding box center [315, 191] width 607 height 11
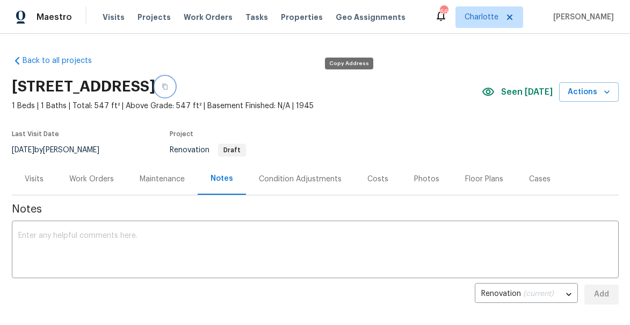
click at [175, 88] on button "button" at bounding box center [164, 86] width 19 height 19
click at [98, 174] on div "Work Orders" at bounding box center [91, 179] width 45 height 11
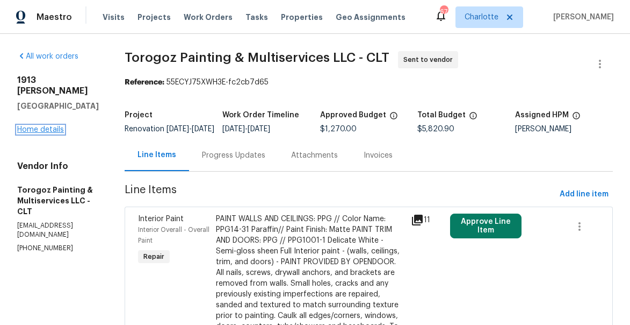
click at [32, 126] on link "Home details" at bounding box center [40, 130] width 47 height 8
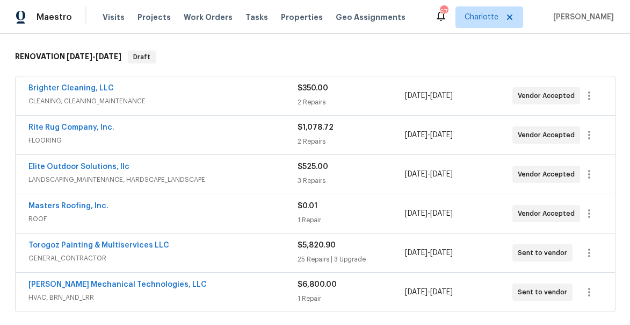
scroll to position [250, 0]
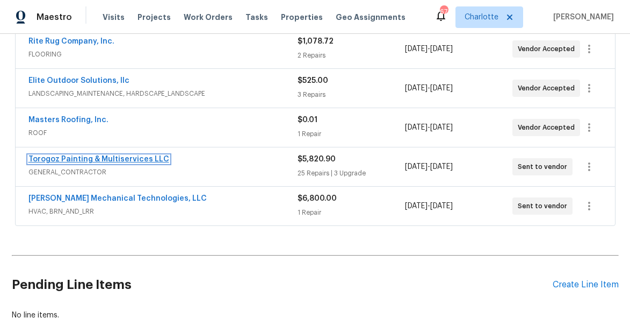
click at [95, 156] on link "Torogoz Painting & Multiservices LLC" at bounding box center [98, 159] width 141 height 8
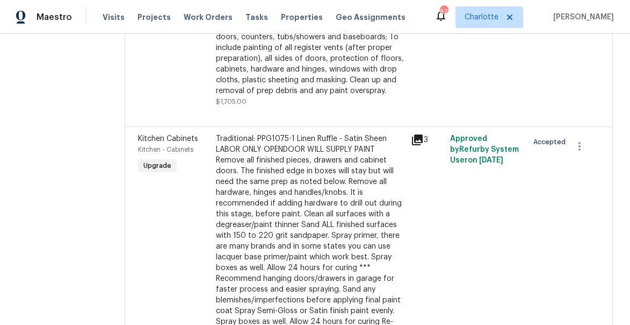
scroll to position [298, 0]
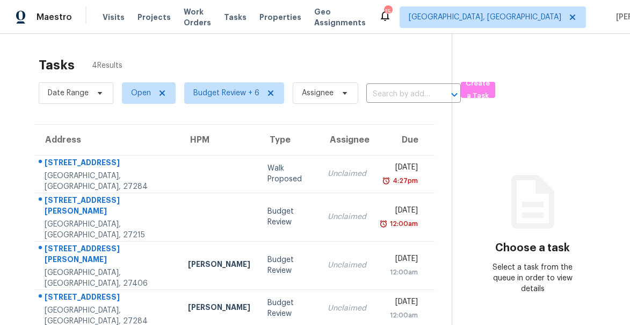
scroll to position [34, 0]
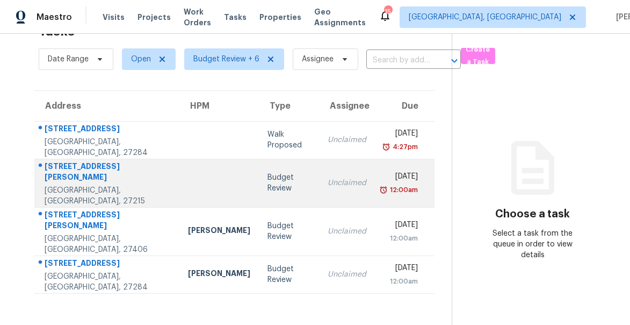
click at [74, 172] on div "[STREET_ADDRESS][PERSON_NAME]" at bounding box center [108, 173] width 126 height 24
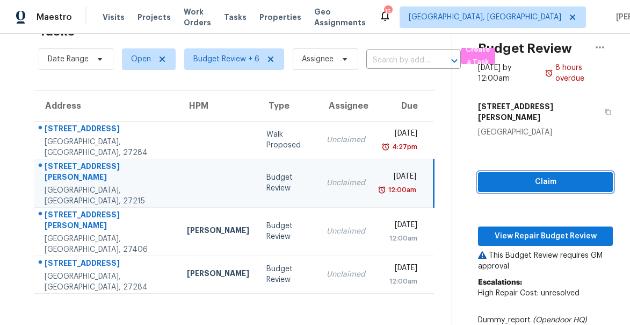
click at [530, 177] on span "Claim" at bounding box center [546, 181] width 118 height 13
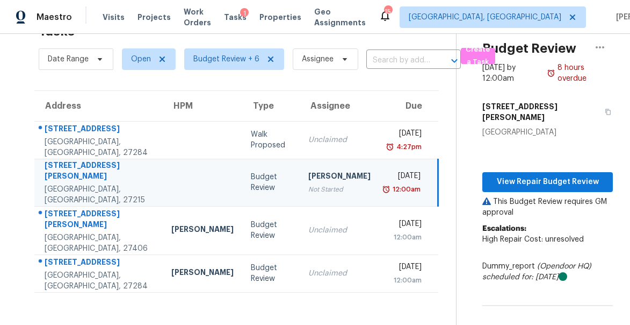
scroll to position [48, 0]
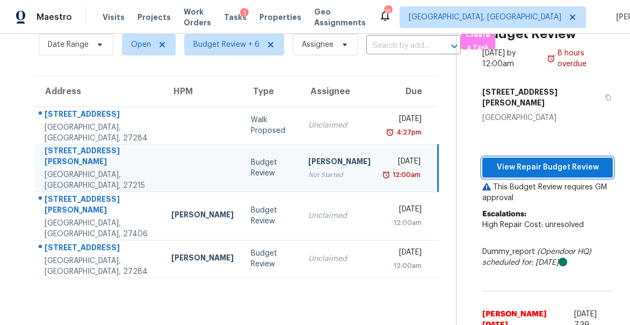
click at [555, 161] on span "View Repair Budget Review" at bounding box center [547, 167] width 113 height 13
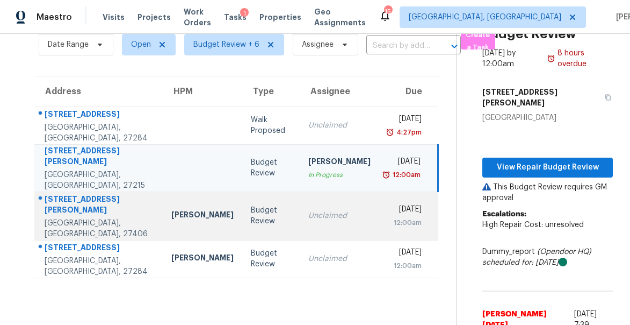
click at [69, 196] on div "108 Hammond Dr" at bounding box center [100, 205] width 110 height 24
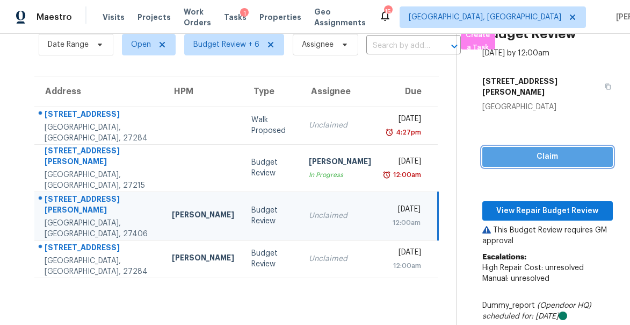
click at [515, 150] on span "Claim" at bounding box center [547, 156] width 113 height 13
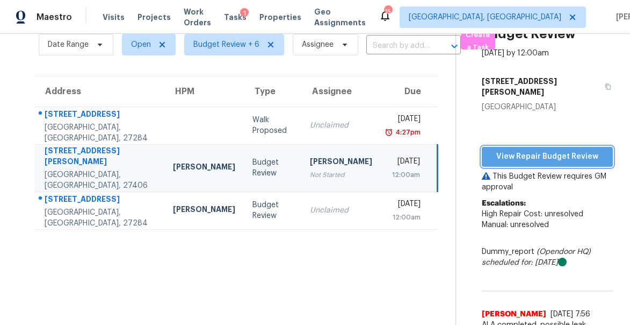
click at [513, 150] on span "View Repair Budget Review" at bounding box center [548, 156] width 114 height 13
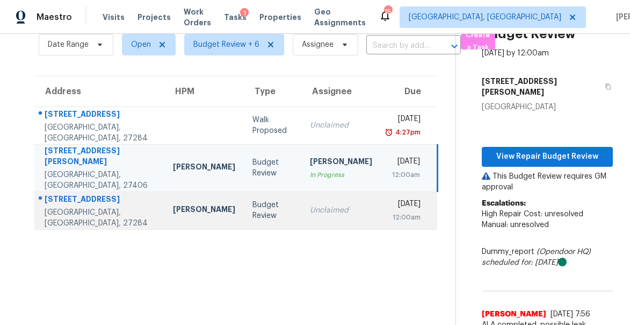
click at [82, 193] on div "[STREET_ADDRESS]" at bounding box center [100, 199] width 111 height 13
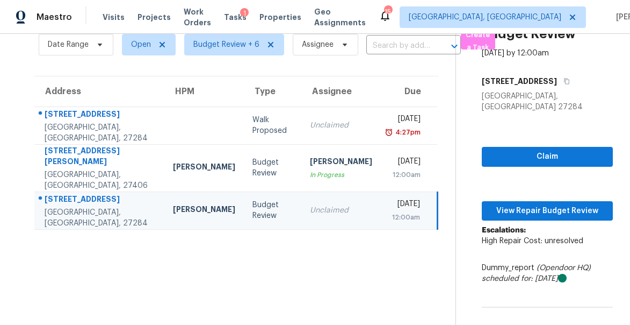
click at [87, 193] on div "[STREET_ADDRESS]" at bounding box center [100, 199] width 111 height 13
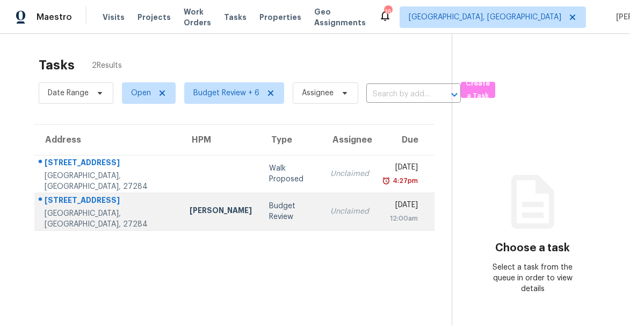
click at [75, 201] on div "[STREET_ADDRESS]" at bounding box center [109, 201] width 128 height 13
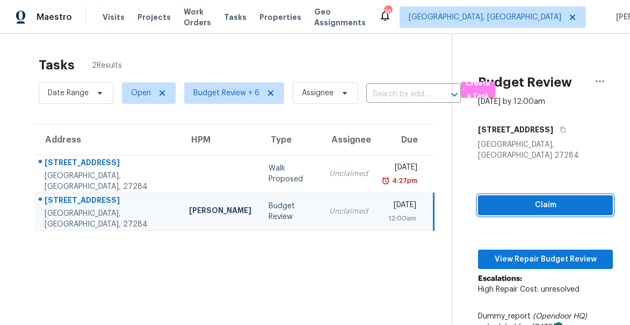
click at [544, 198] on span "Claim" at bounding box center [546, 204] width 118 height 13
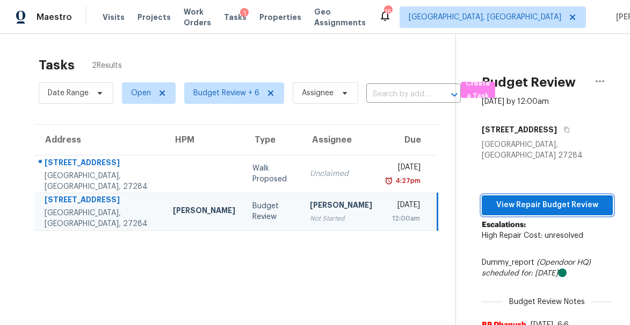
click at [544, 198] on span "View Repair Budget Review" at bounding box center [548, 204] width 114 height 13
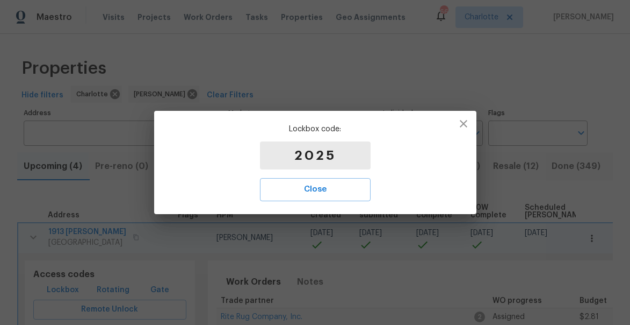
scroll to position [66, 0]
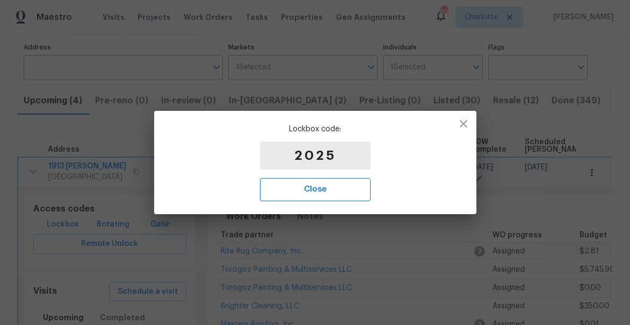
click at [306, 186] on span "Close" at bounding box center [315, 189] width 87 height 14
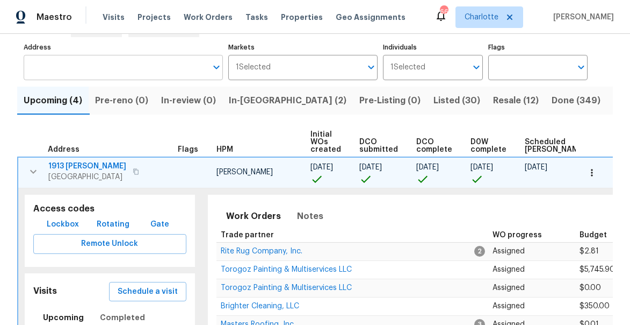
click at [77, 70] on input "Address" at bounding box center [115, 67] width 183 height 25
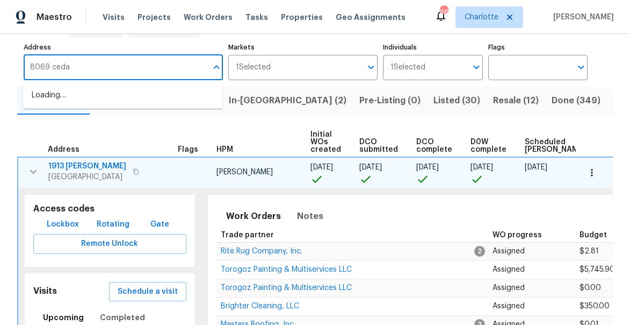
type input "8069 cedar"
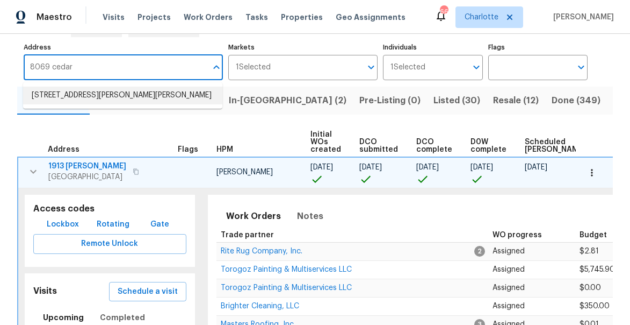
click at [76, 96] on li "8069 Cedar Glen Dr Charlotte NC 28212" at bounding box center [122, 96] width 199 height 18
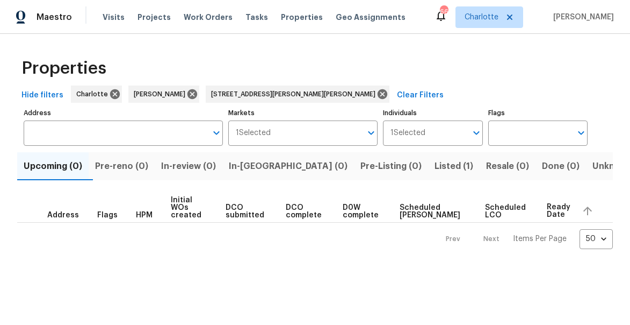
type input "8069 Cedar Glen Dr Charlotte NC 28212"
click at [435, 161] on span "Listed (1)" at bounding box center [454, 166] width 39 height 15
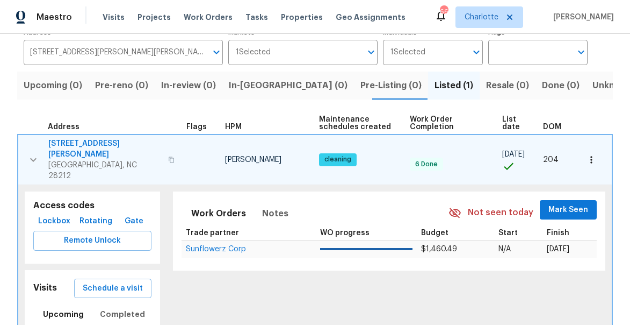
scroll to position [142, 0]
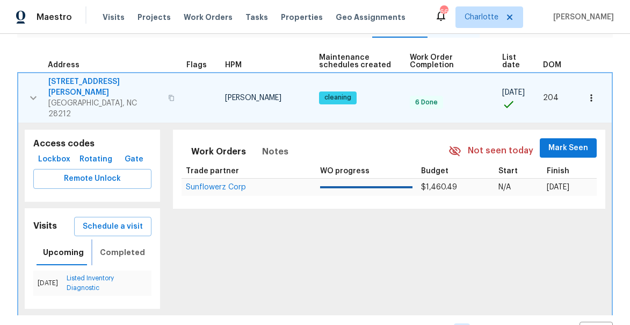
click at [116, 246] on span "Completed" at bounding box center [122, 252] width 45 height 13
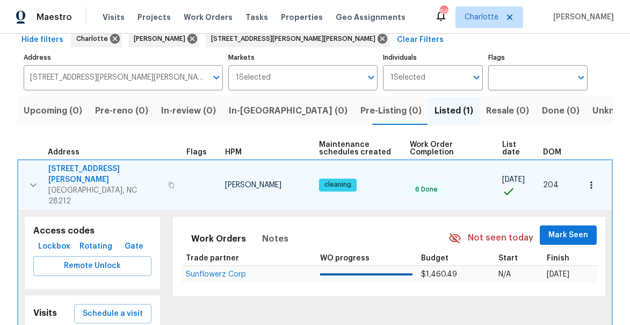
scroll to position [0, 0]
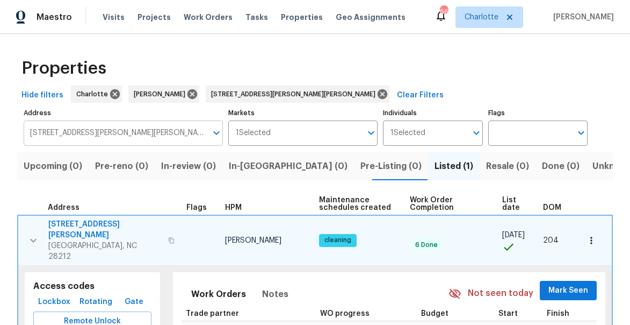
click at [67, 130] on input "8069 Cedar Glen Dr Charlotte NC 28212" at bounding box center [115, 132] width 183 height 25
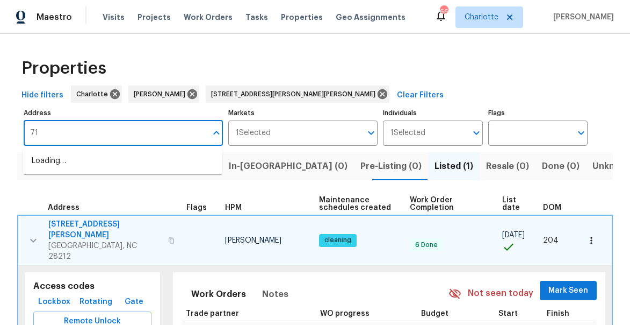
type input "7"
type input "1839 j"
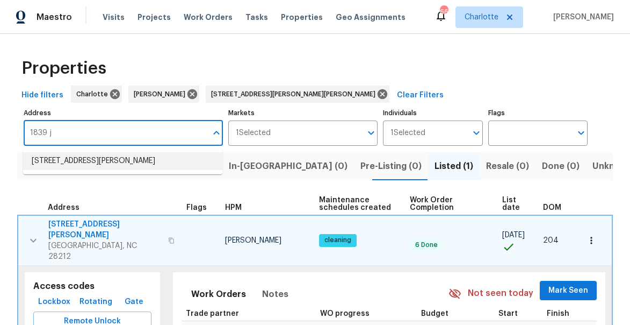
click at [81, 163] on li "1839 J Julian Ln Apt D Charlotte NC 28208" at bounding box center [122, 161] width 199 height 18
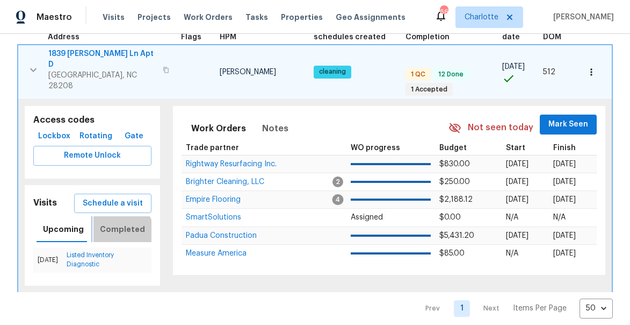
click at [118, 223] on span "Completed" at bounding box center [122, 229] width 45 height 13
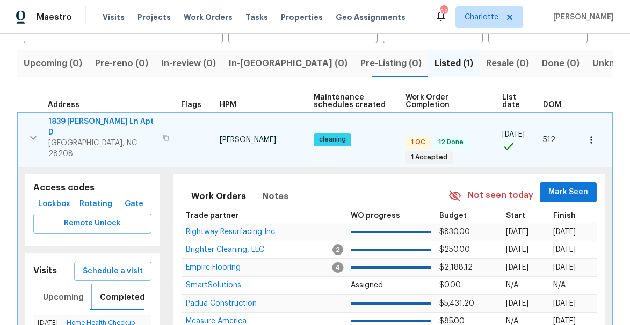
scroll to position [61, 0]
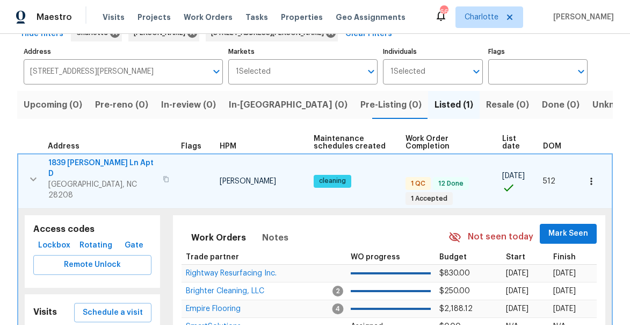
click at [32, 161] on button "button" at bounding box center [33, 178] width 21 height 43
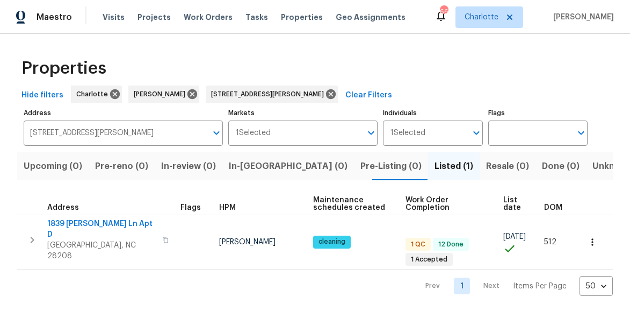
scroll to position [0, 0]
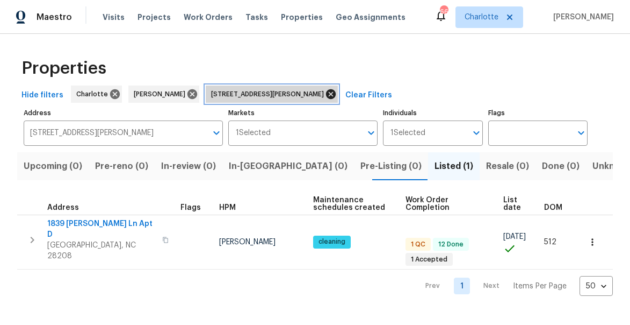
click at [334, 95] on icon at bounding box center [331, 94] width 12 height 12
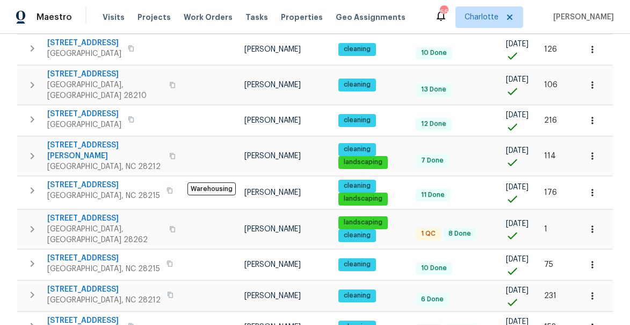
scroll to position [657, 0]
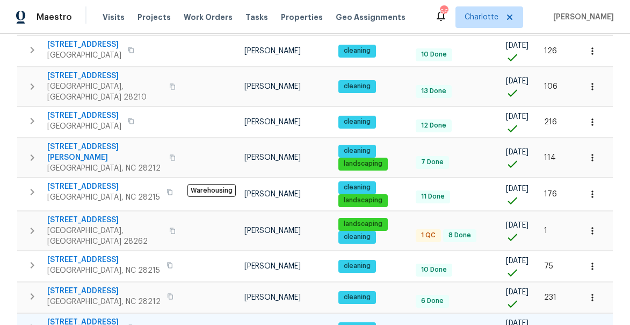
click at [85, 317] on span "8929 Meadow Vista Rd" at bounding box center [84, 322] width 74 height 11
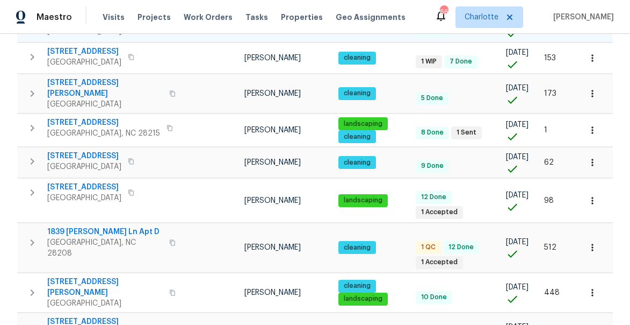
scroll to position [928, 0]
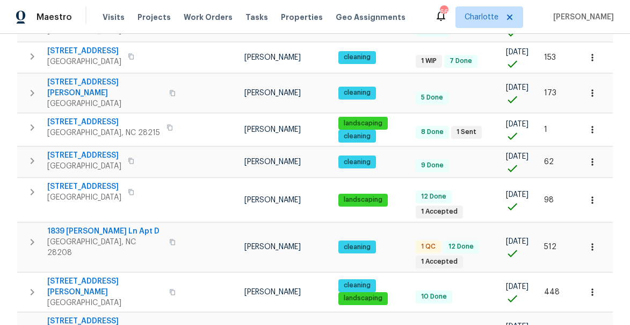
click at [601, 297] on body "Maestro Visits Projects Work Orders Tasks Properties Geo Assignments 66 Charlot…" at bounding box center [315, 162] width 630 height 325
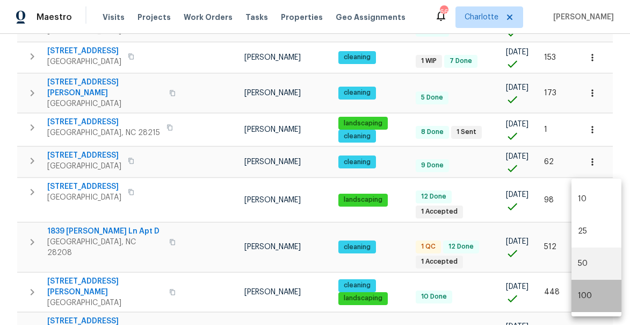
click at [601, 297] on li "100" at bounding box center [597, 295] width 50 height 32
type input "100"
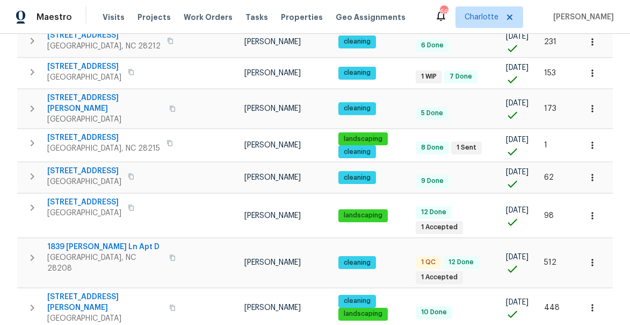
scroll to position [928, 0]
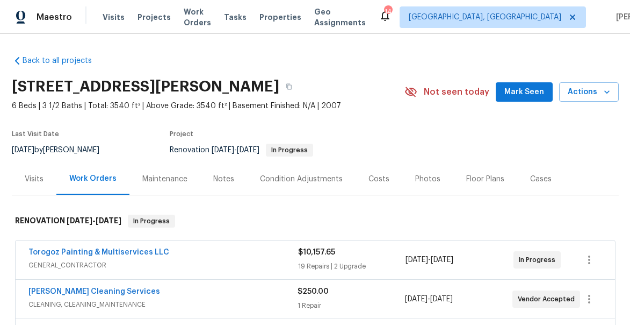
scroll to position [21, 0]
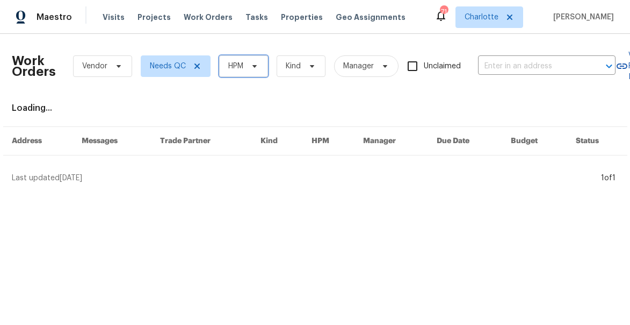
click at [241, 63] on span "HPM" at bounding box center [235, 66] width 15 height 11
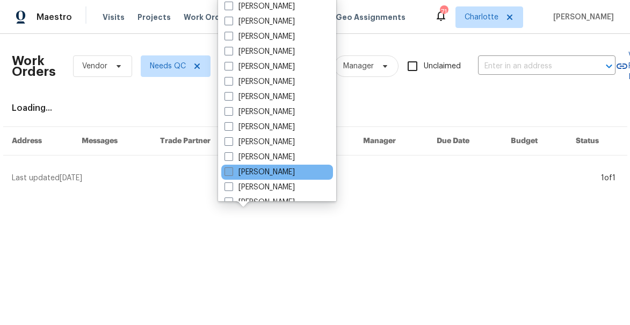
click at [229, 172] on span at bounding box center [229, 171] width 9 height 9
click at [229, 172] on input "[PERSON_NAME]" at bounding box center [228, 170] width 7 height 7
checkbox input "true"
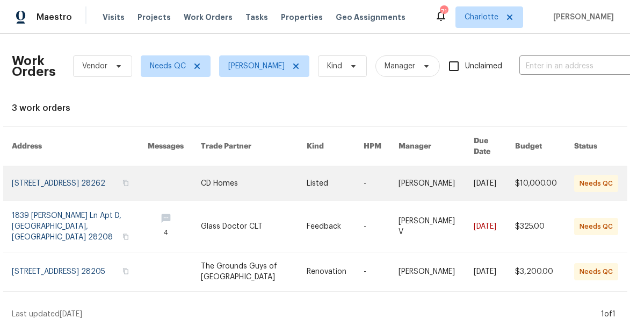
click at [38, 168] on link at bounding box center [80, 183] width 136 height 34
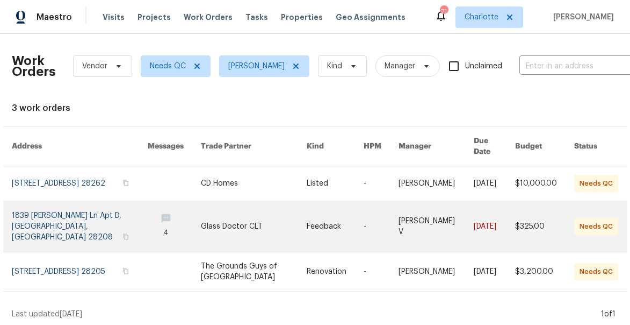
click at [24, 218] on link at bounding box center [80, 226] width 136 height 51
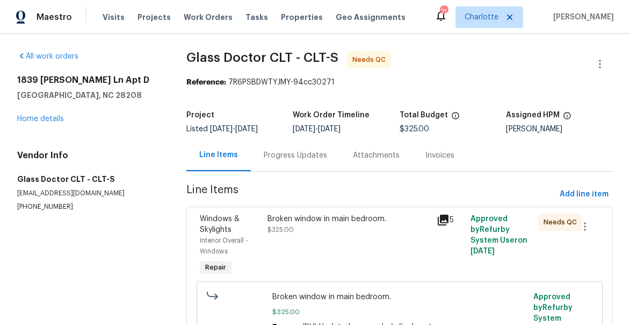
click at [441, 218] on icon at bounding box center [443, 219] width 11 height 11
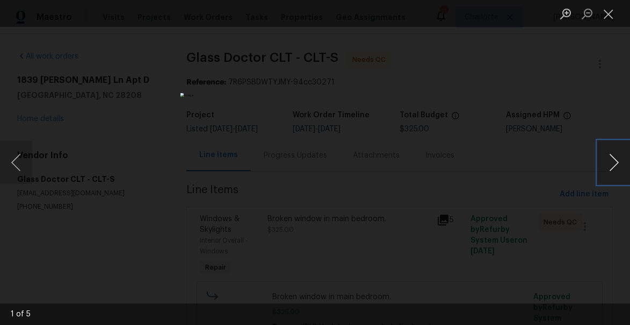
click at [609, 157] on button "Next image" at bounding box center [614, 162] width 32 height 43
click at [10, 166] on button "Previous image" at bounding box center [16, 162] width 32 height 43
click at [618, 159] on button "Next image" at bounding box center [614, 162] width 32 height 43
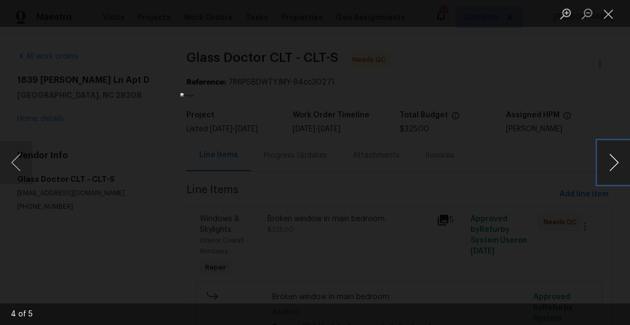
click at [618, 159] on button "Next image" at bounding box center [614, 162] width 32 height 43
click at [612, 10] on button "Close lightbox" at bounding box center [608, 13] width 21 height 19
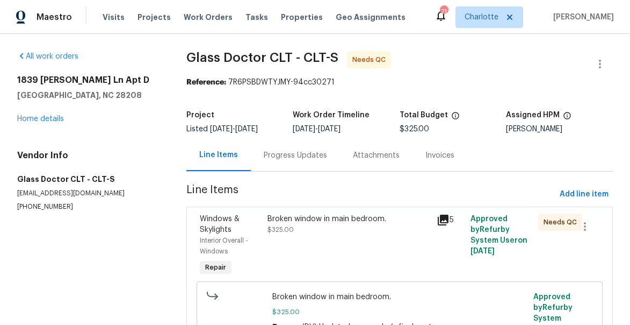
scroll to position [61, 0]
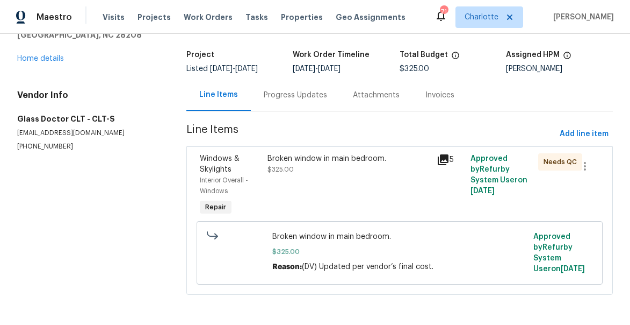
click at [293, 95] on div "Progress Updates" at bounding box center [295, 95] width 63 height 11
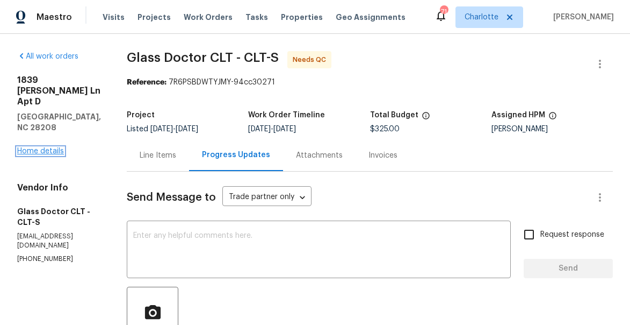
click at [45, 147] on link "Home details" at bounding box center [40, 151] width 47 height 8
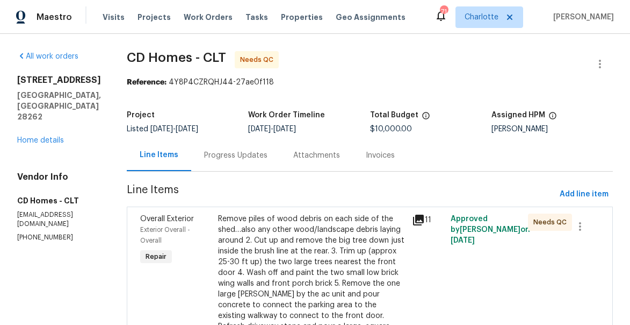
click at [415, 220] on icon at bounding box center [418, 219] width 11 height 11
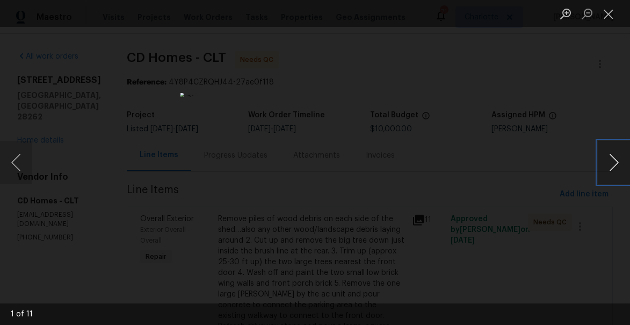
click at [617, 164] on button "Next image" at bounding box center [614, 162] width 32 height 43
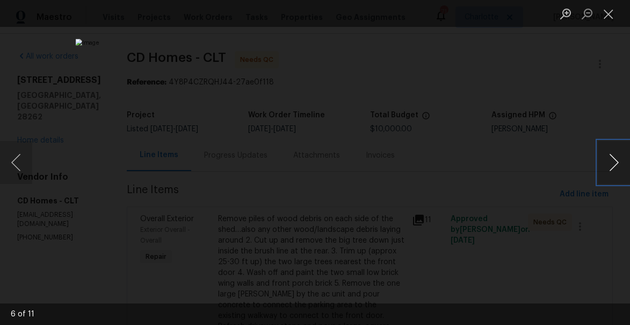
click at [617, 164] on button "Next image" at bounding box center [614, 162] width 32 height 43
click at [605, 15] on button "Close lightbox" at bounding box center [608, 13] width 21 height 19
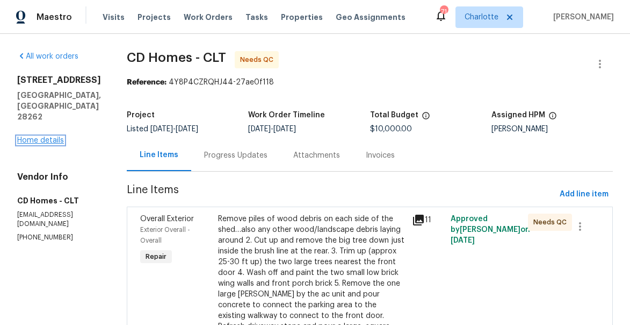
click at [31, 137] on link "Home details" at bounding box center [40, 141] width 47 height 8
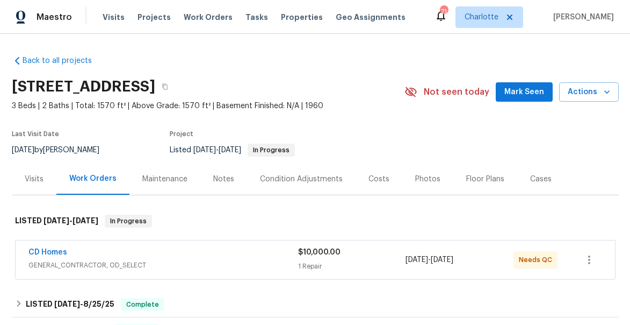
click at [523, 90] on span "Mark Seen" at bounding box center [525, 91] width 40 height 13
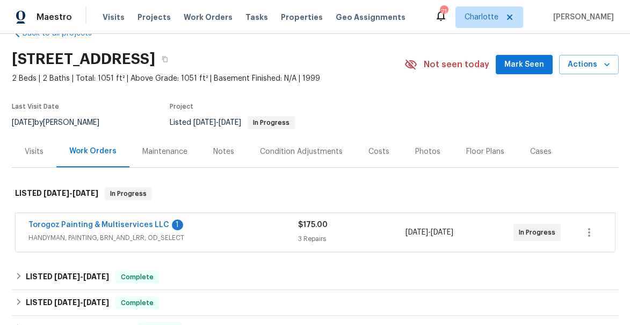
scroll to position [31, 0]
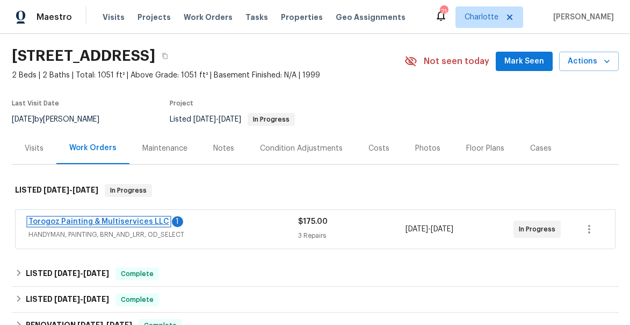
click at [120, 219] on link "Torogoz Painting & Multiservices LLC" at bounding box center [98, 222] width 141 height 8
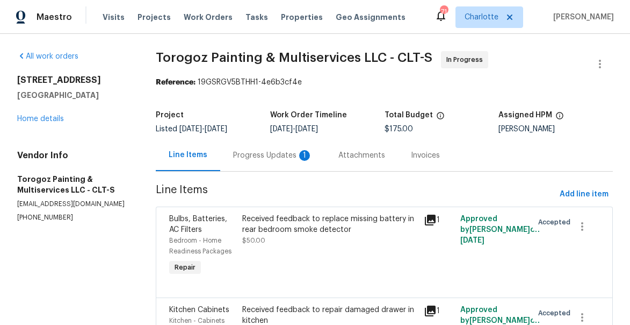
click at [275, 161] on div "Progress Updates 1" at bounding box center [272, 155] width 105 height 32
